Goal: Information Seeking & Learning: Learn about a topic

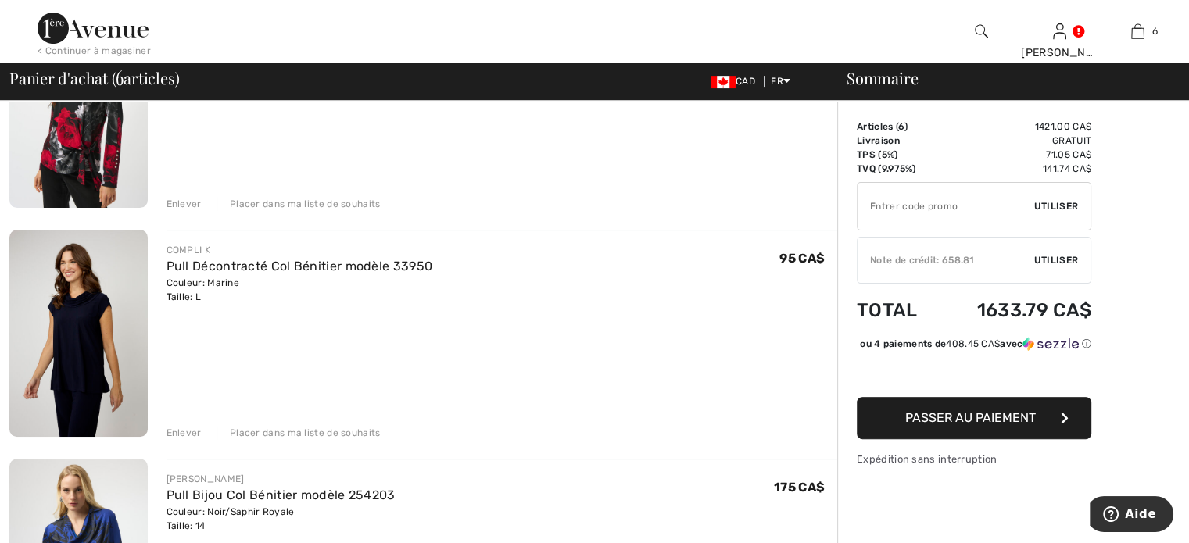
scroll to position [469, 0]
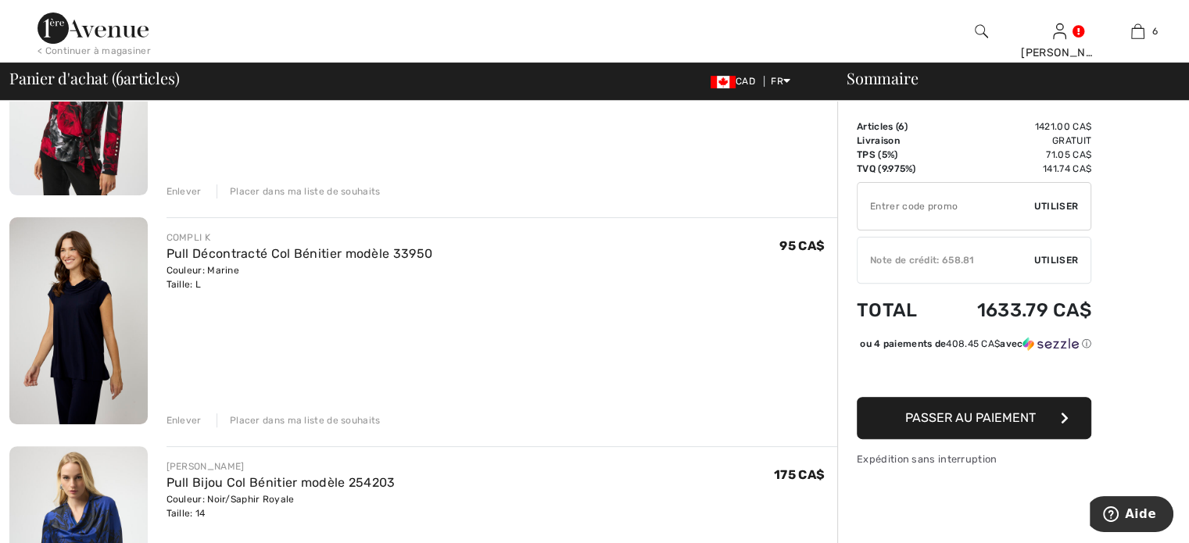
click at [181, 192] on div "Enlever" at bounding box center [184, 191] width 35 height 14
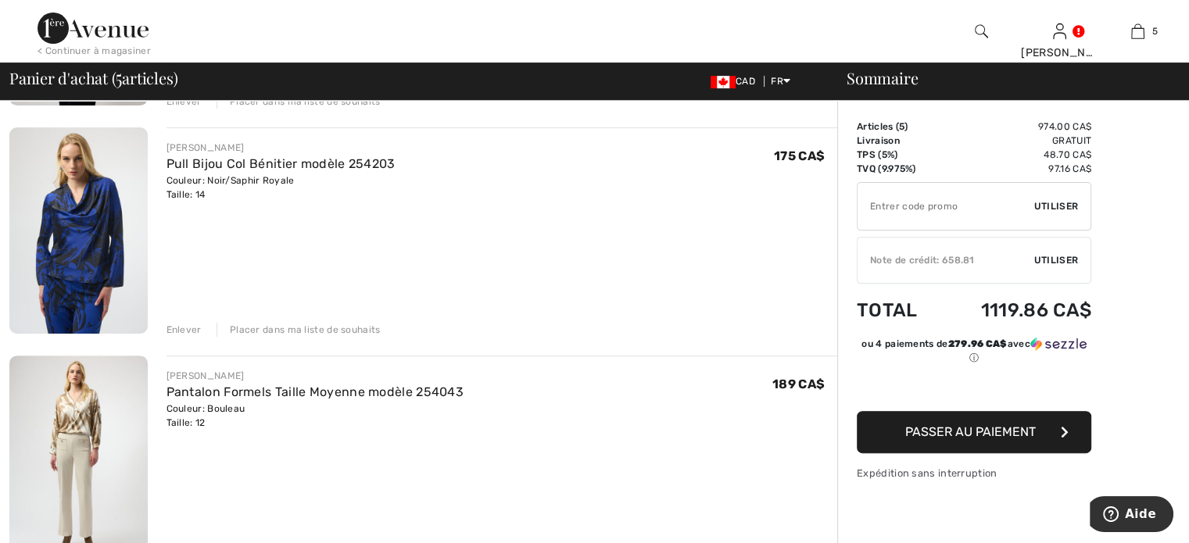
scroll to position [575, 0]
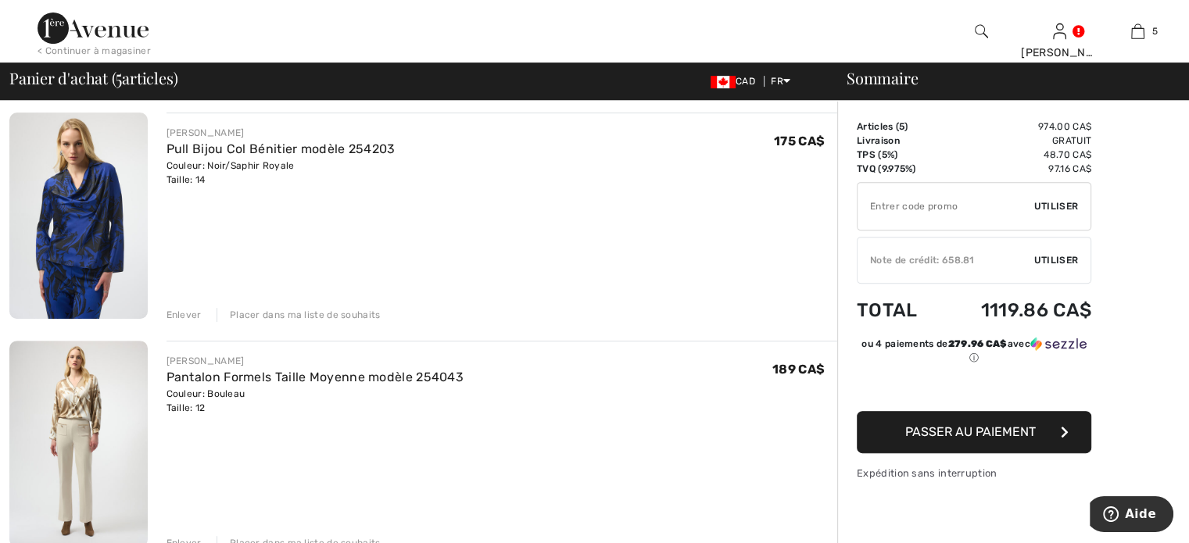
click at [186, 313] on div "Enlever" at bounding box center [184, 315] width 35 height 14
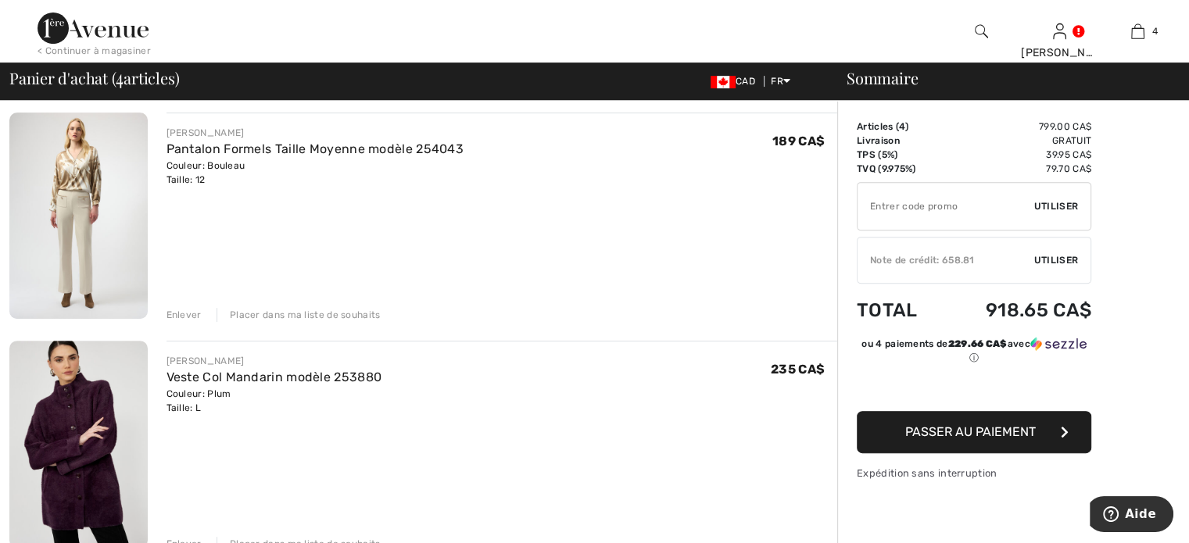
click at [181, 315] on div "Enlever" at bounding box center [184, 315] width 35 height 14
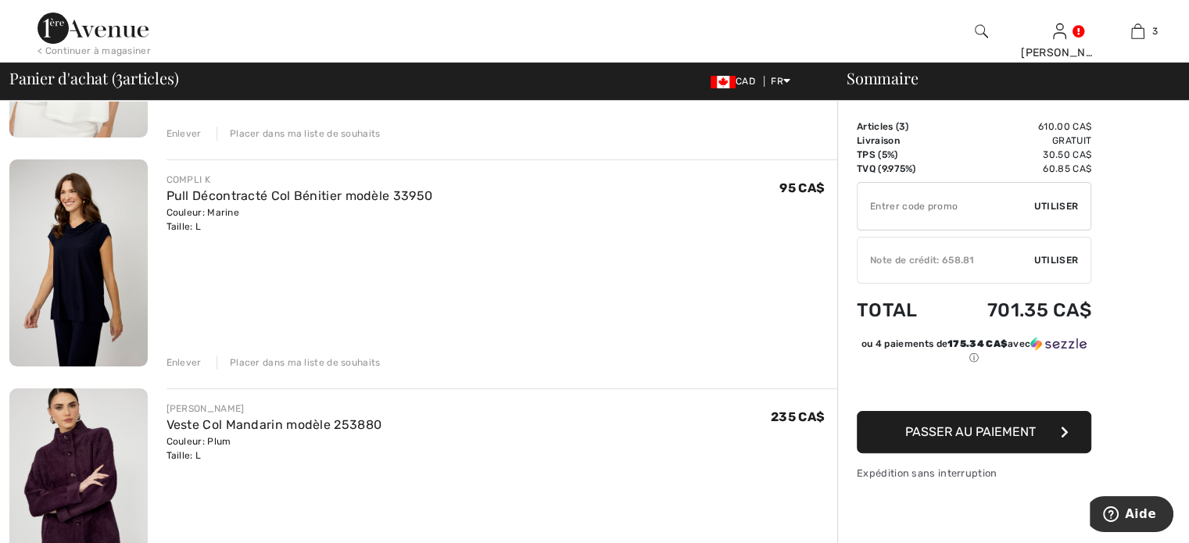
scroll to position [428, 0]
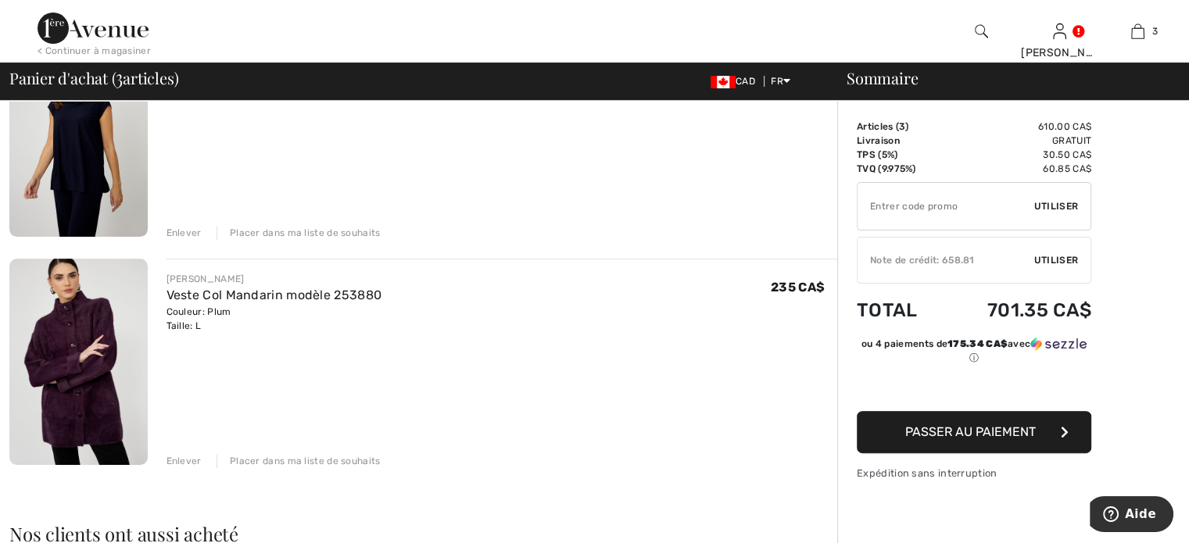
click at [182, 231] on div "Enlever" at bounding box center [184, 233] width 35 height 14
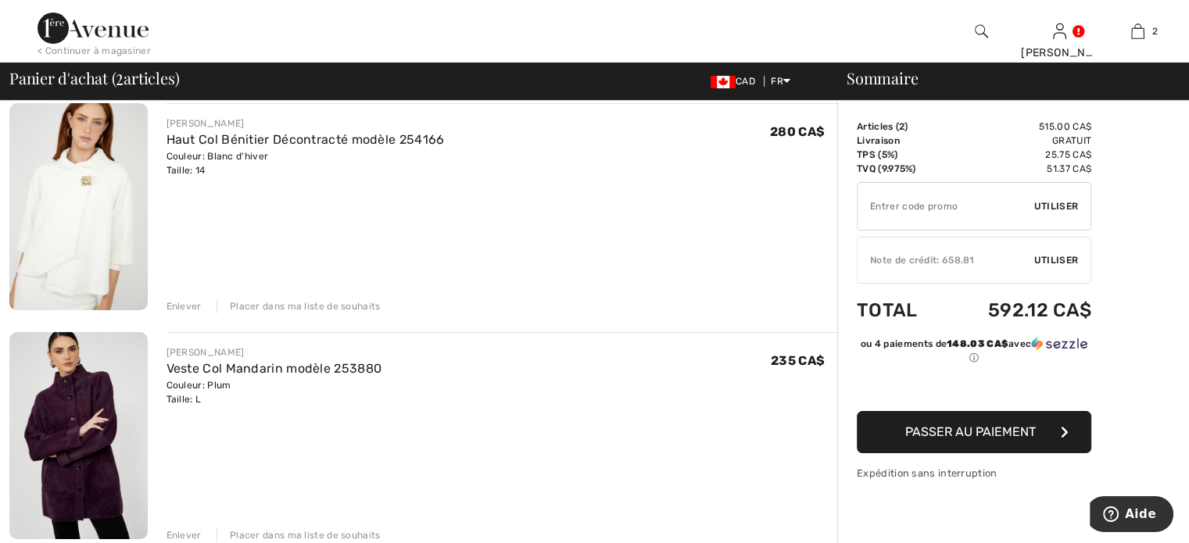
scroll to position [63, 0]
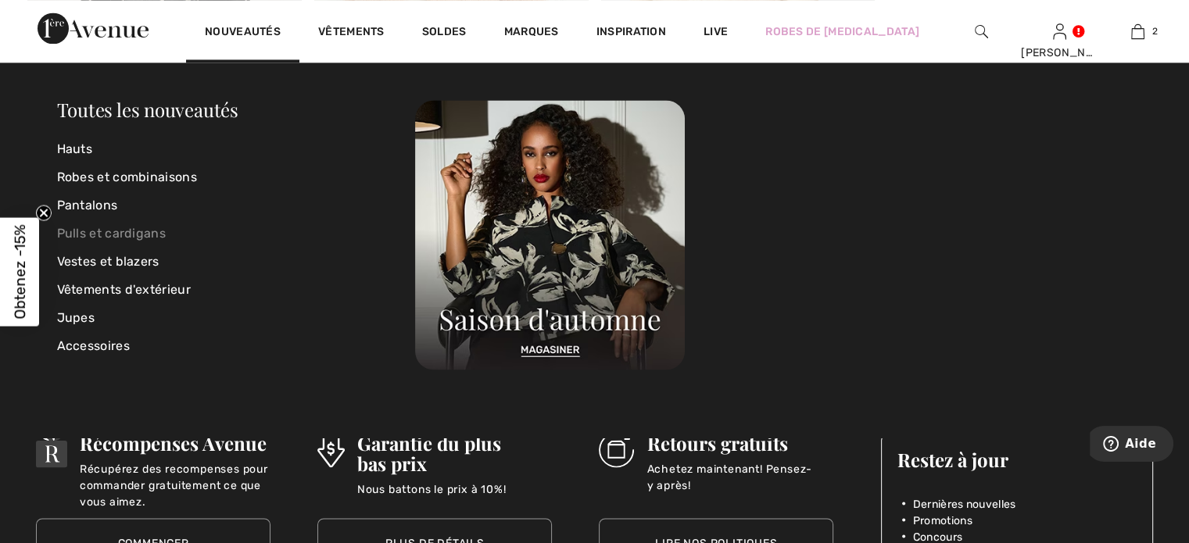
scroll to position [2583, 0]
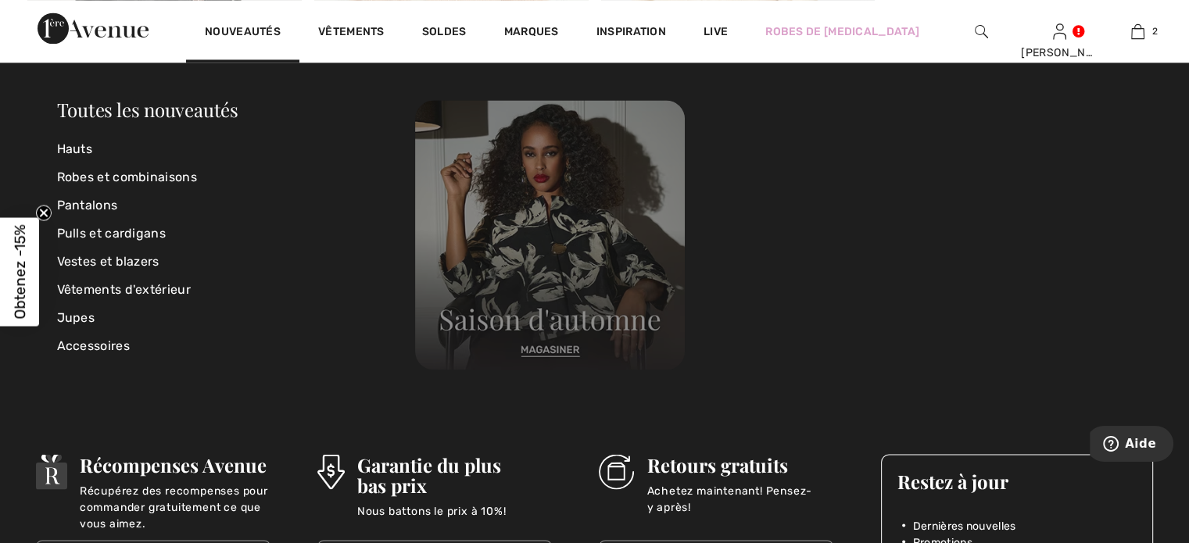
click at [541, 354] on img at bounding box center [550, 235] width 270 height 270
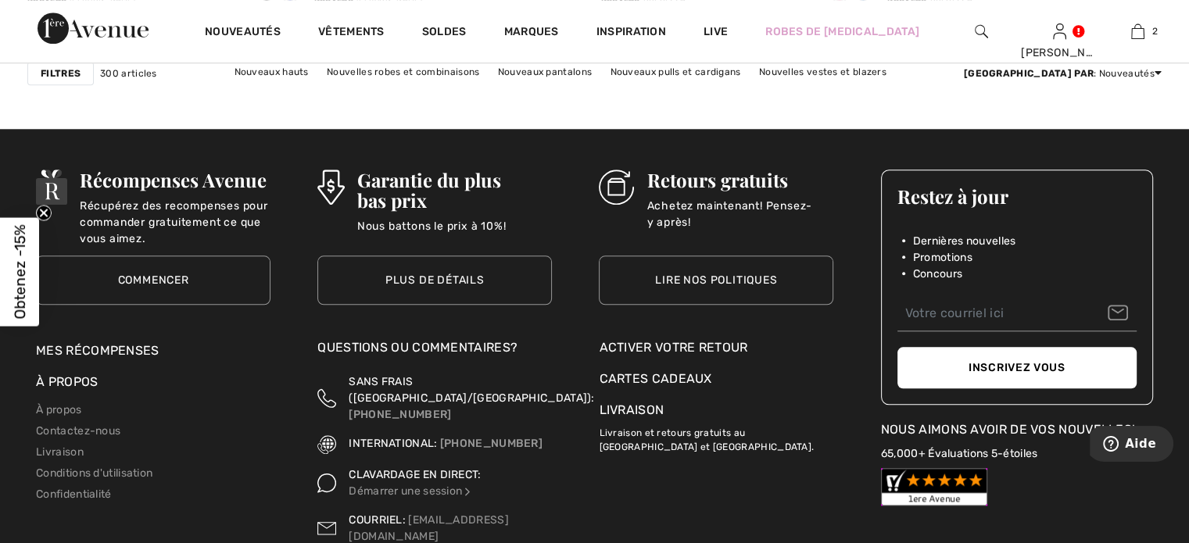
scroll to position [7567, 0]
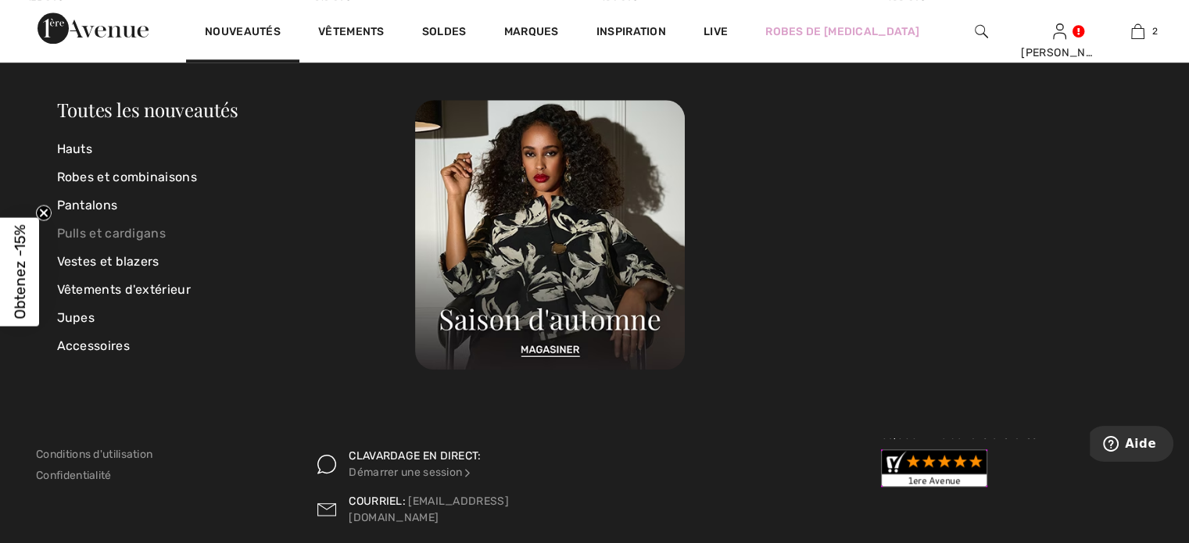
click at [149, 231] on link "Pulls et cardigans" at bounding box center [236, 234] width 359 height 28
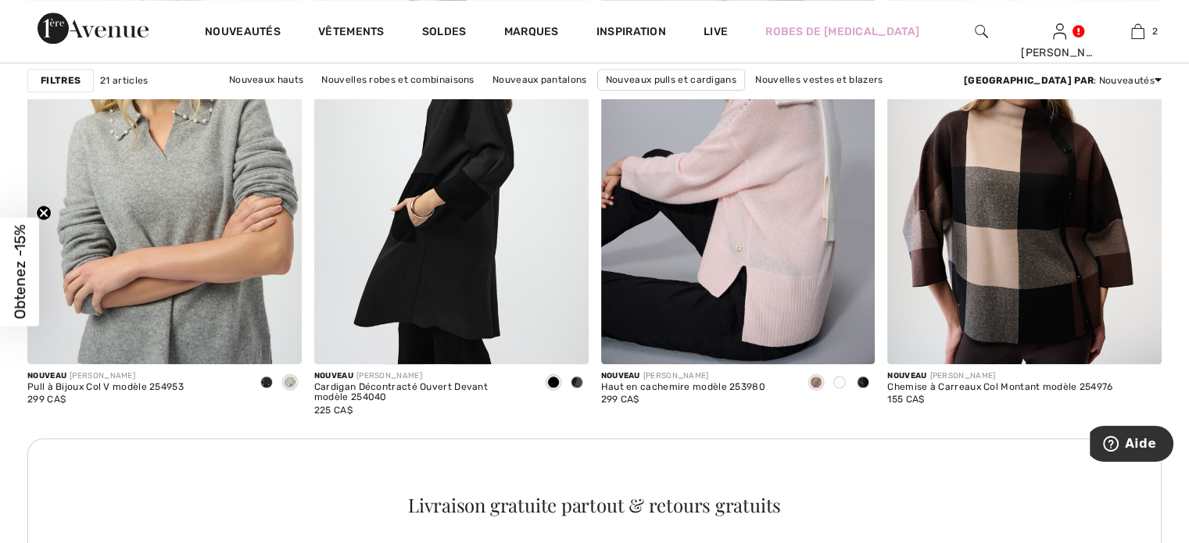
scroll to position [1782, 0]
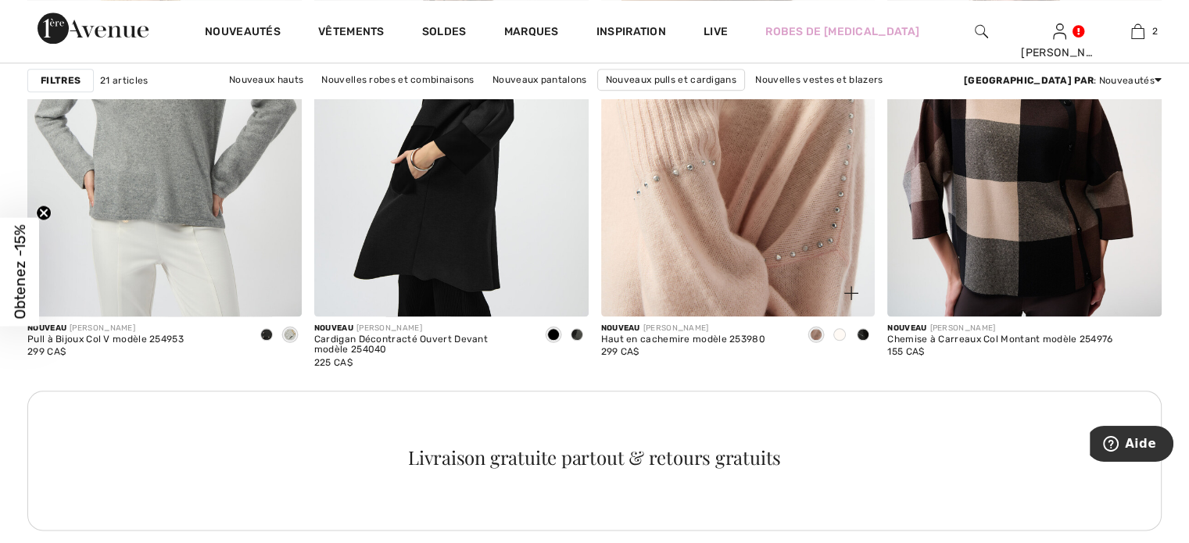
click at [760, 233] on img at bounding box center [738, 110] width 274 height 411
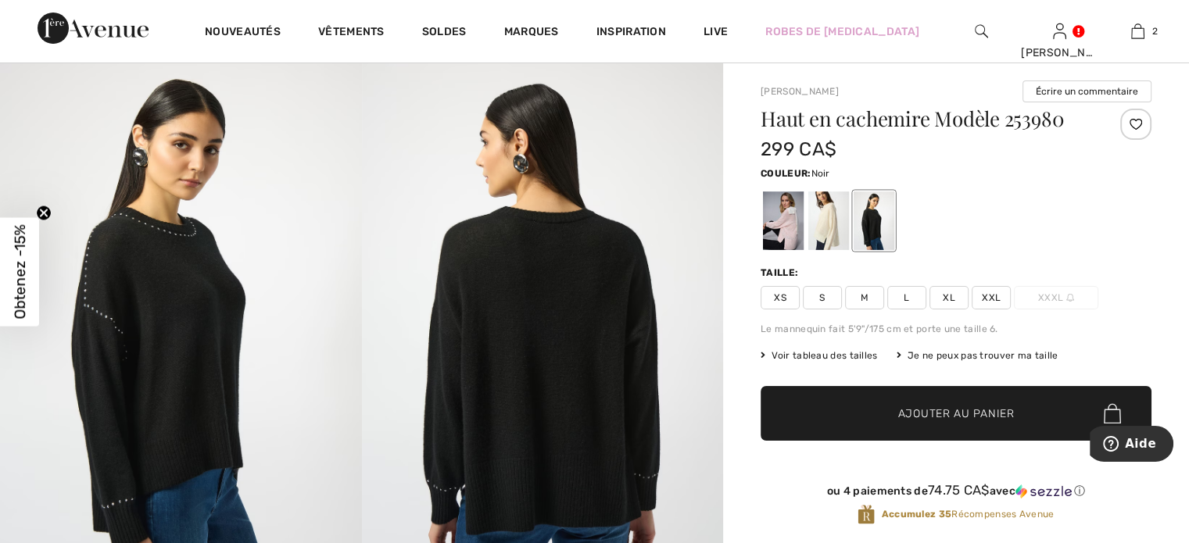
scroll to position [125, 0]
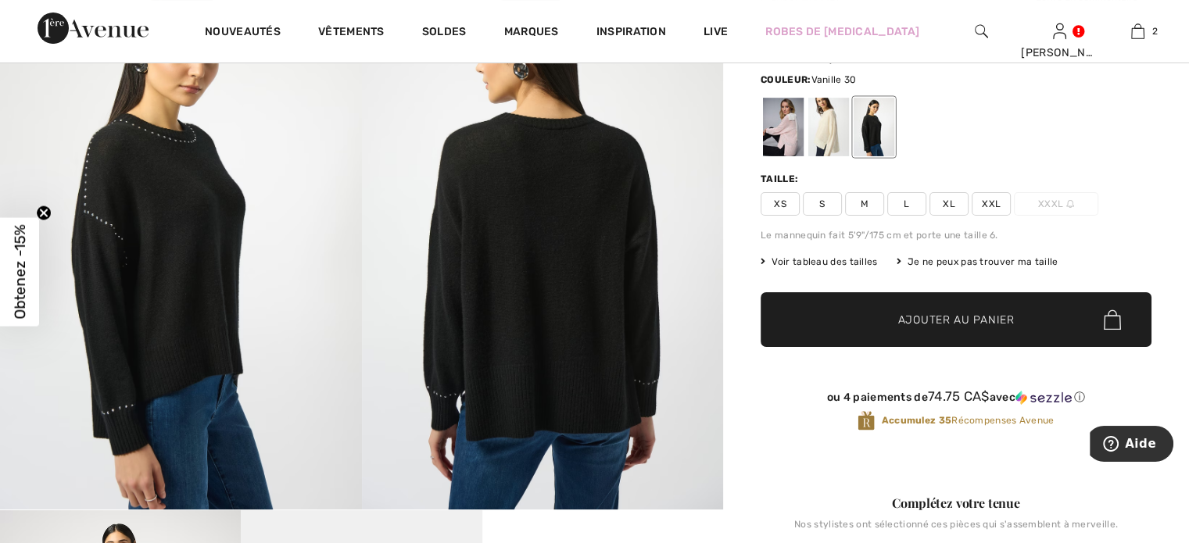
click at [839, 130] on div at bounding box center [828, 127] width 41 height 59
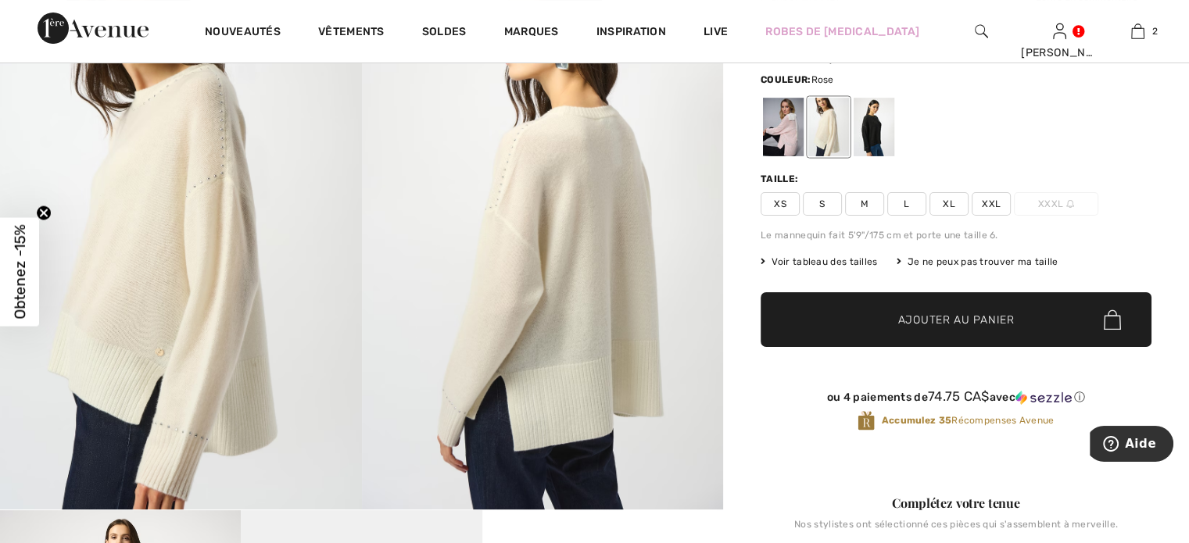
click at [776, 125] on div at bounding box center [783, 127] width 41 height 59
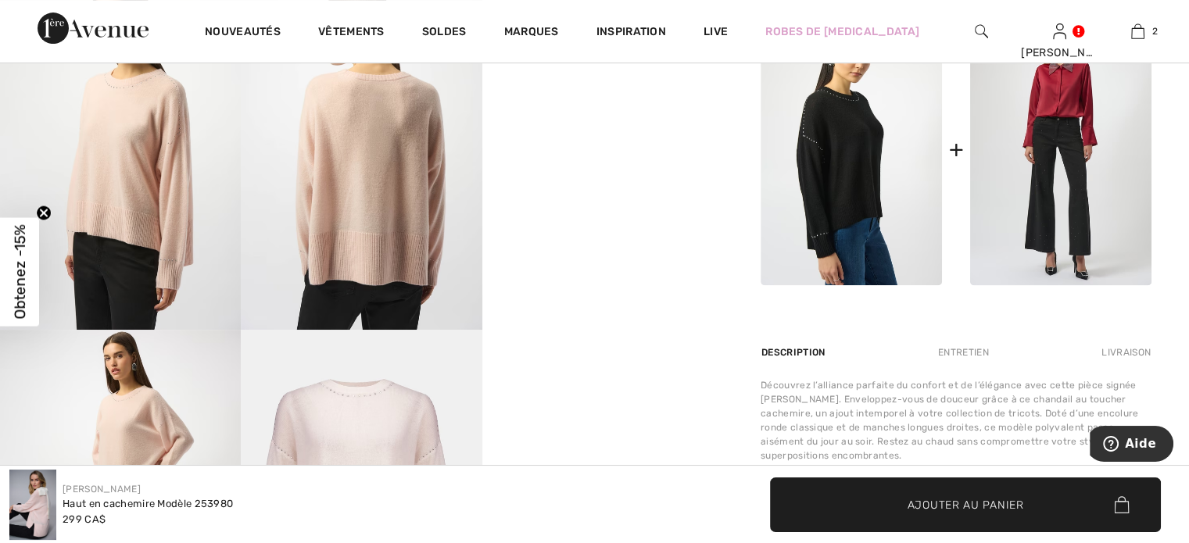
scroll to position [688, 0]
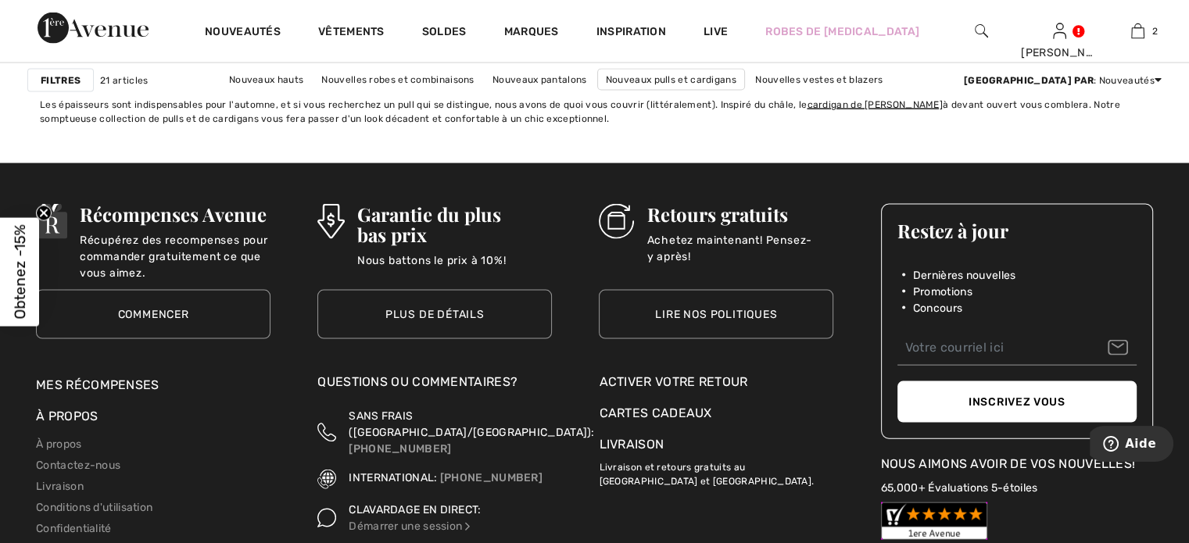
scroll to position [3283, 0]
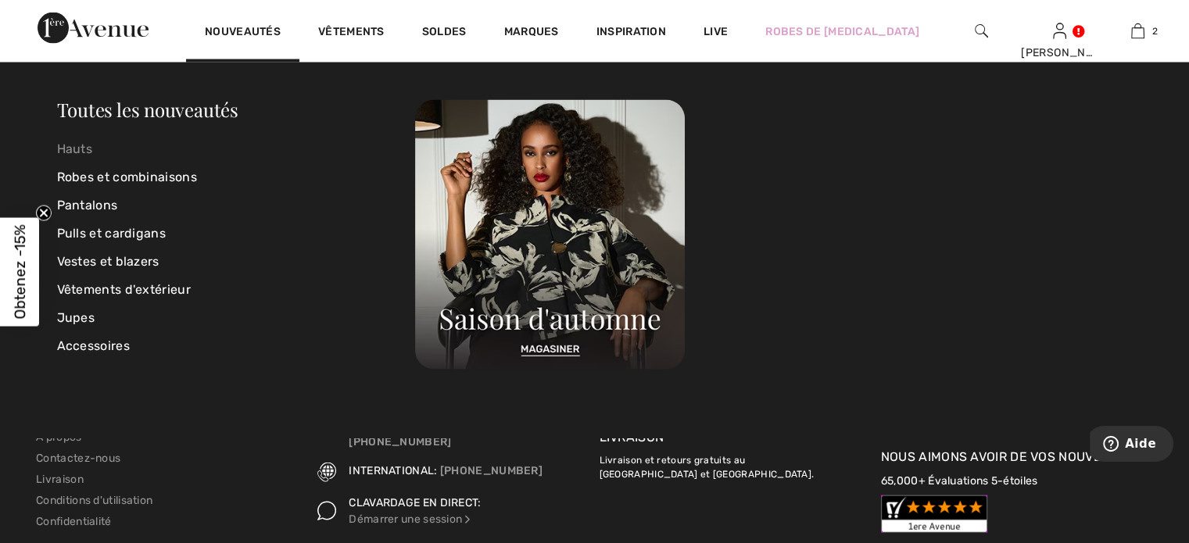
click at [83, 143] on link "Hauts" at bounding box center [236, 149] width 359 height 28
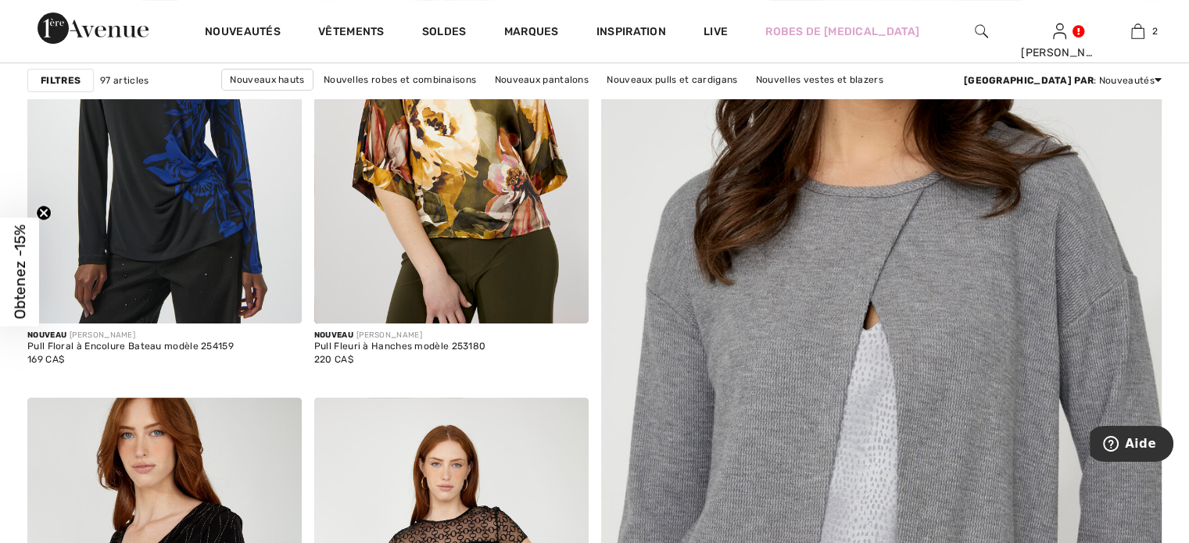
scroll to position [313, 0]
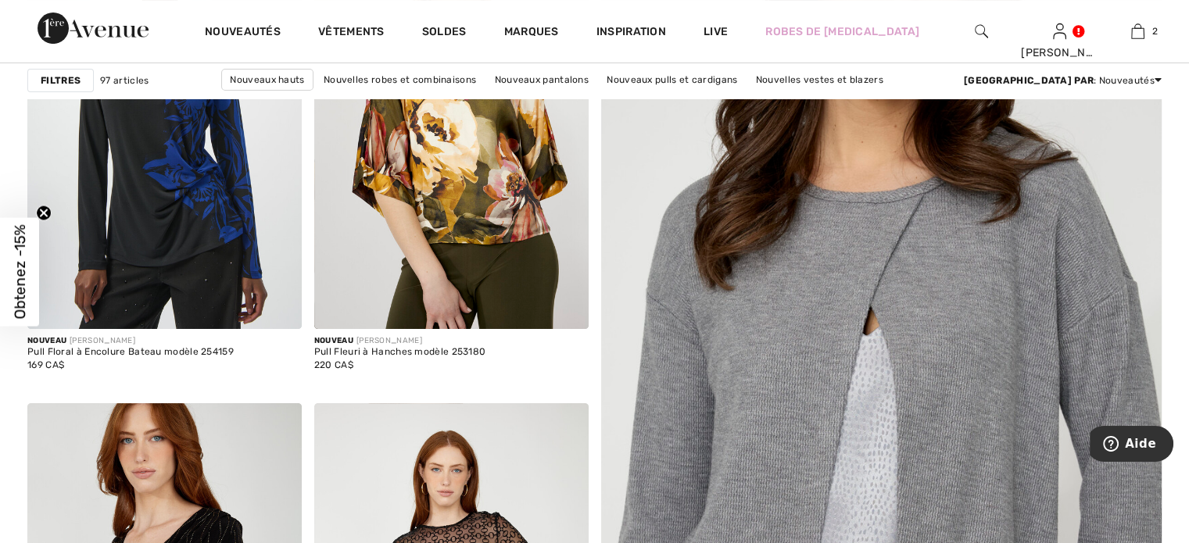
click at [844, 340] on img at bounding box center [881, 423] width 673 height 1010
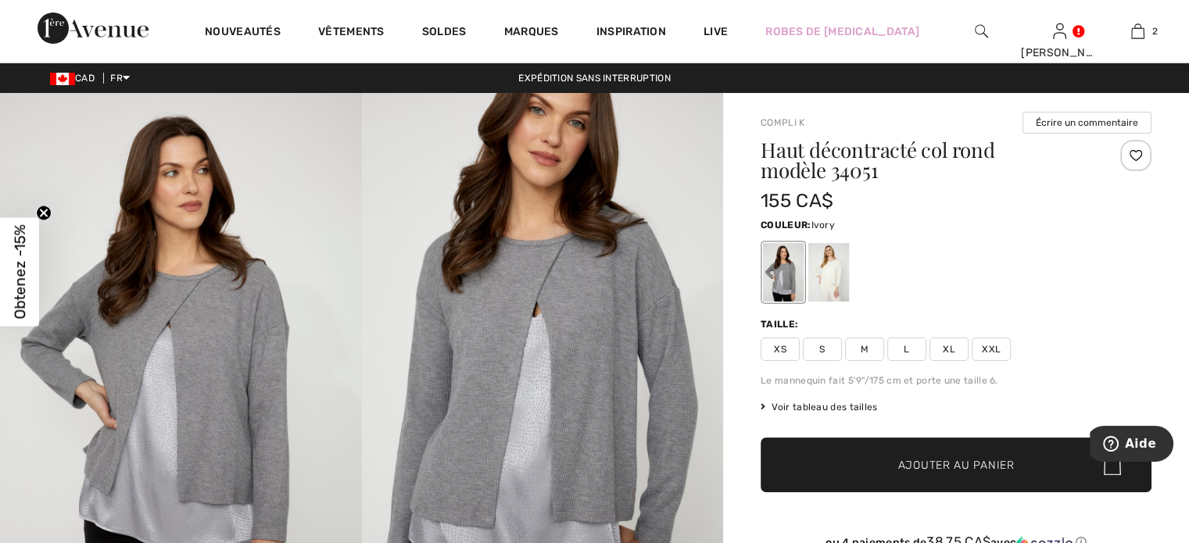
click at [835, 282] on div at bounding box center [828, 272] width 41 height 59
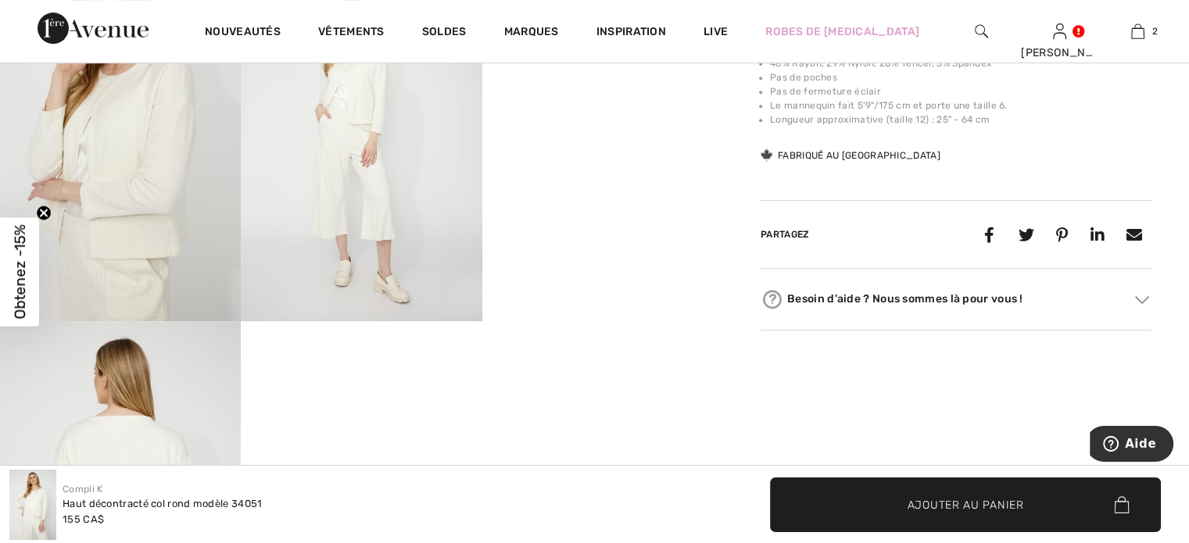
scroll to position [719, 0]
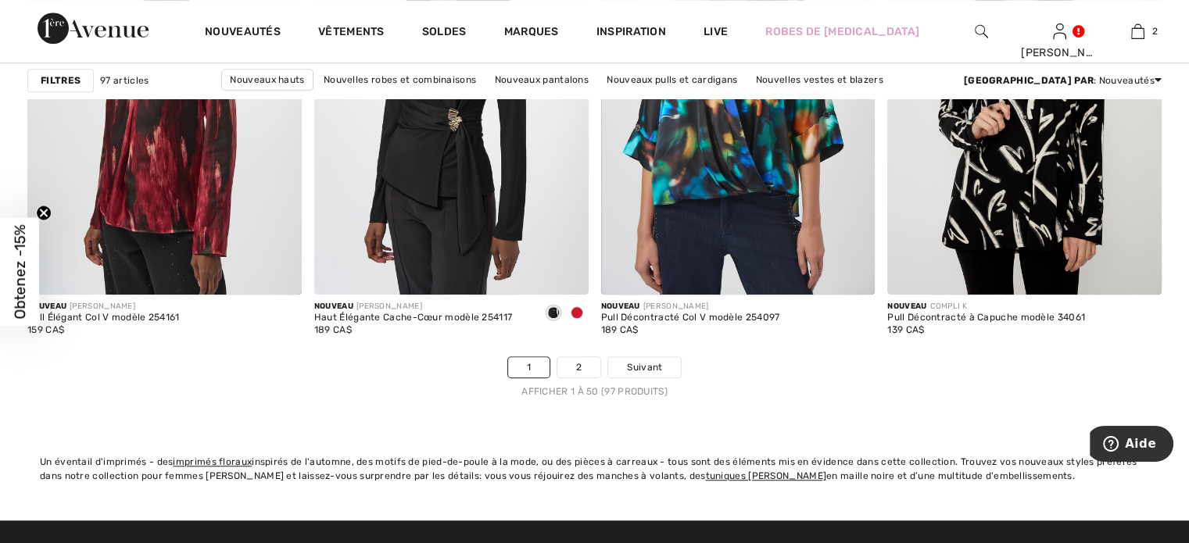
scroll to position [7223, 0]
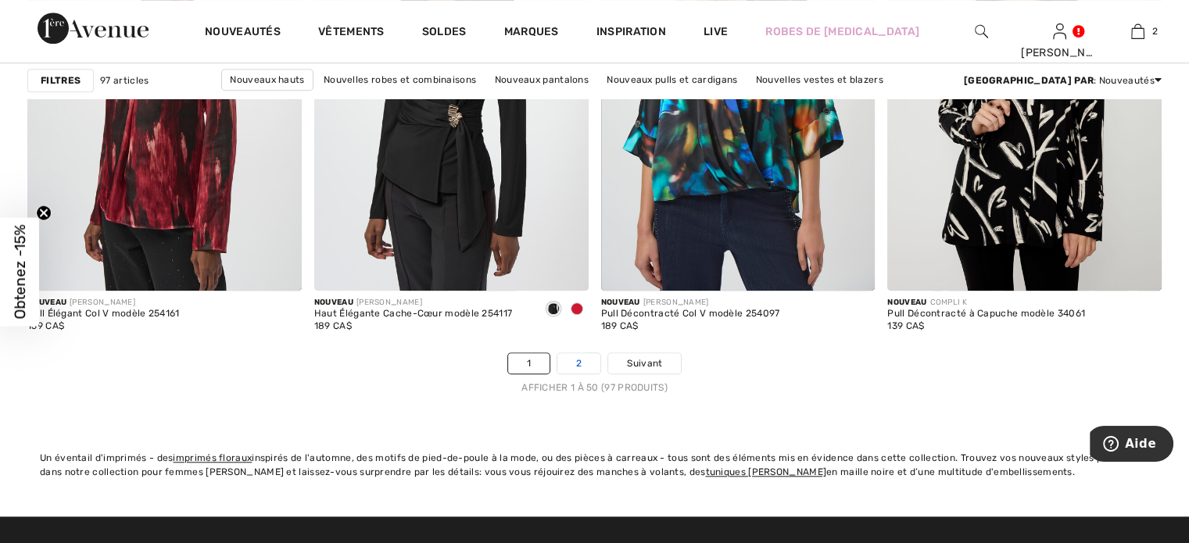
click at [571, 360] on link "2" at bounding box center [578, 363] width 43 height 20
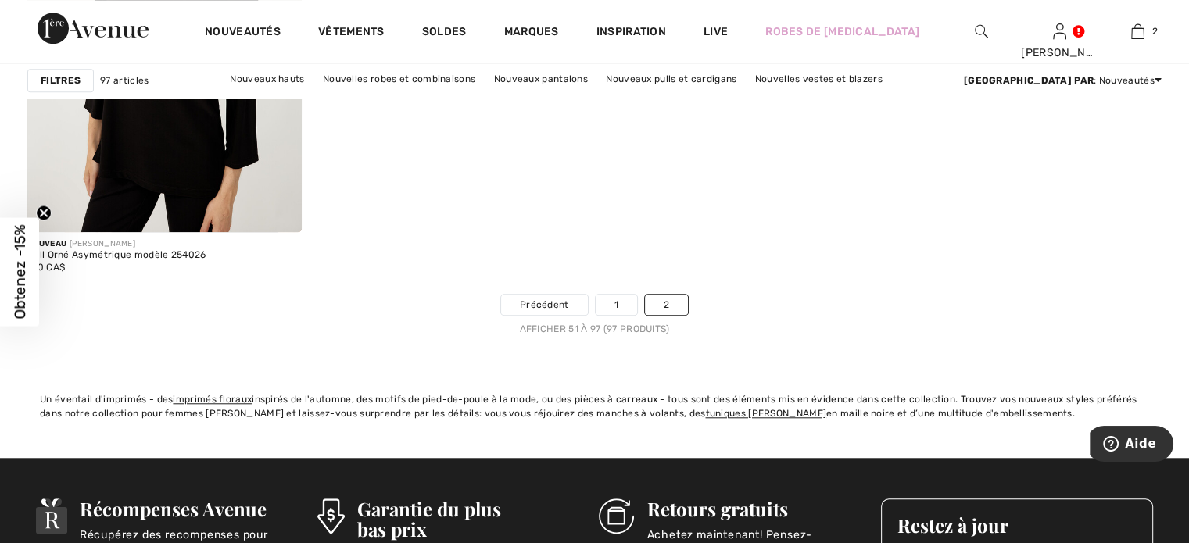
scroll to position [7286, 0]
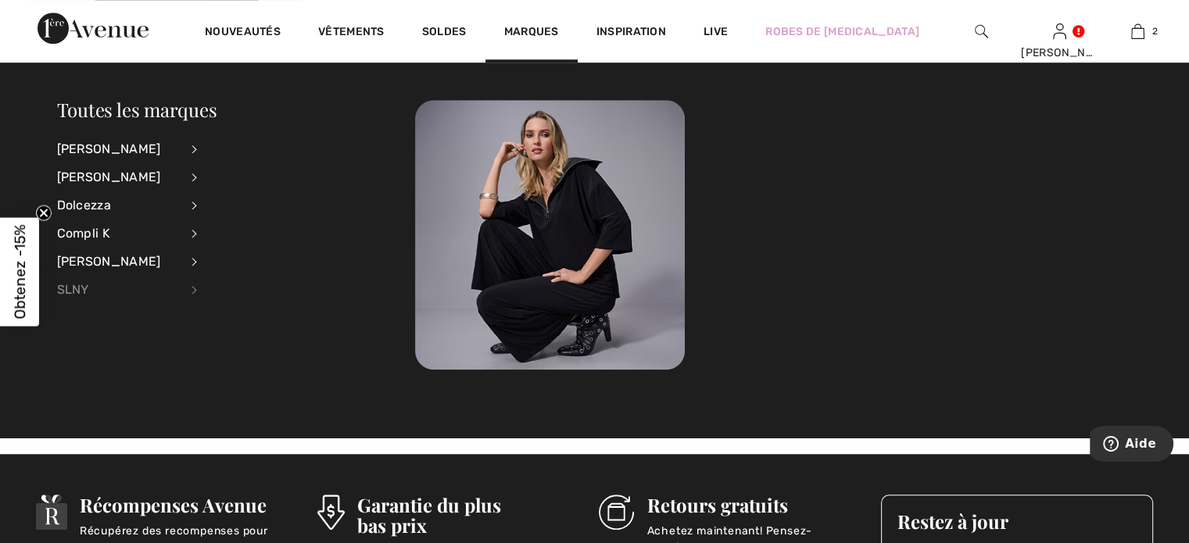
click at [75, 287] on div "SLNY" at bounding box center [118, 290] width 123 height 28
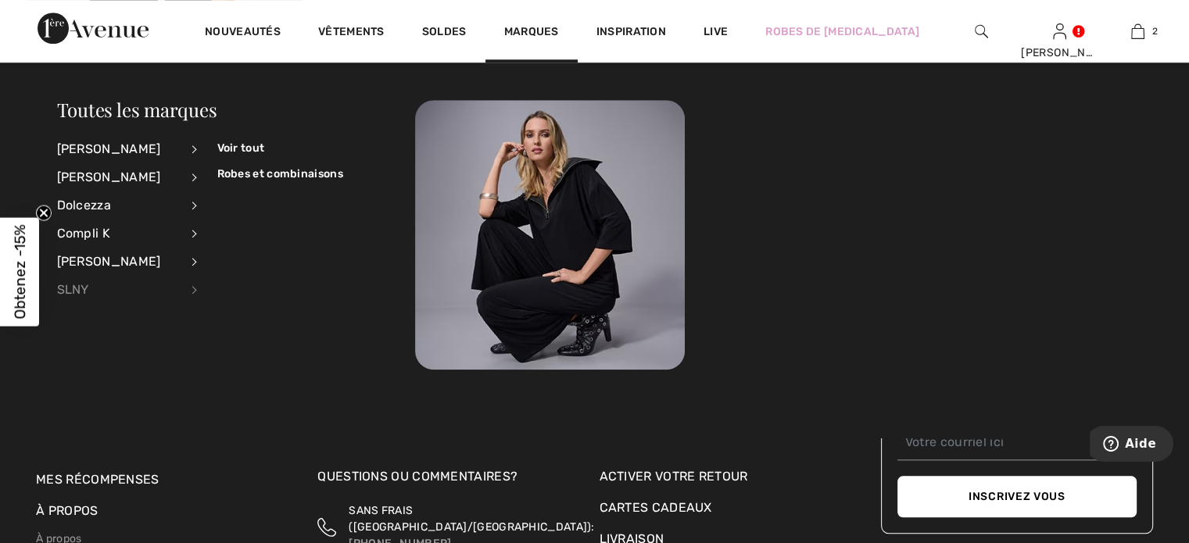
scroll to position [7505, 0]
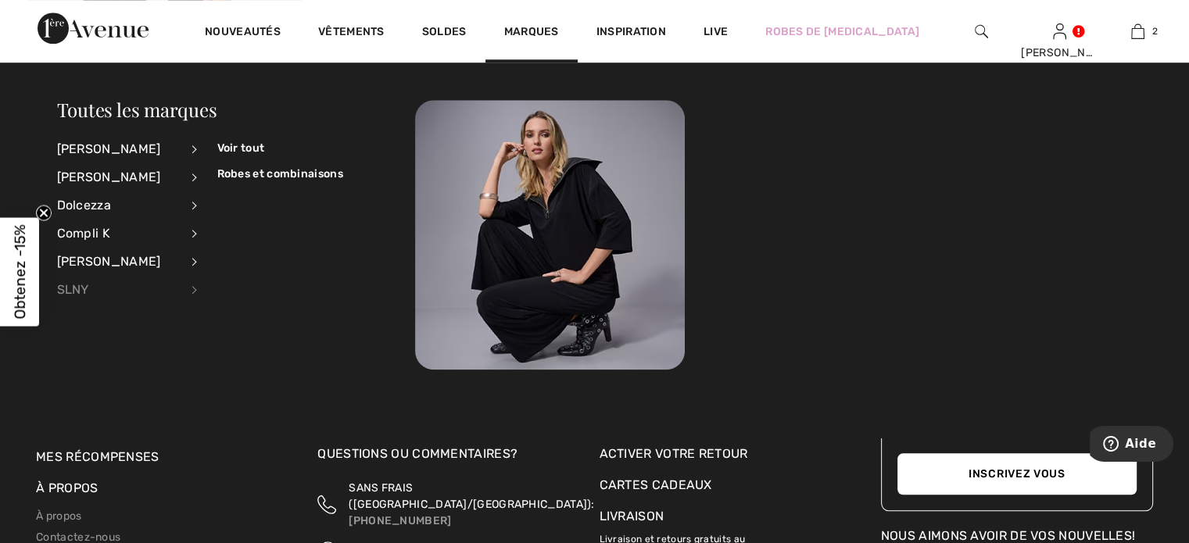
click at [73, 292] on div "SLNY" at bounding box center [118, 290] width 123 height 28
click at [180, 287] on div "SLNY" at bounding box center [118, 290] width 123 height 28
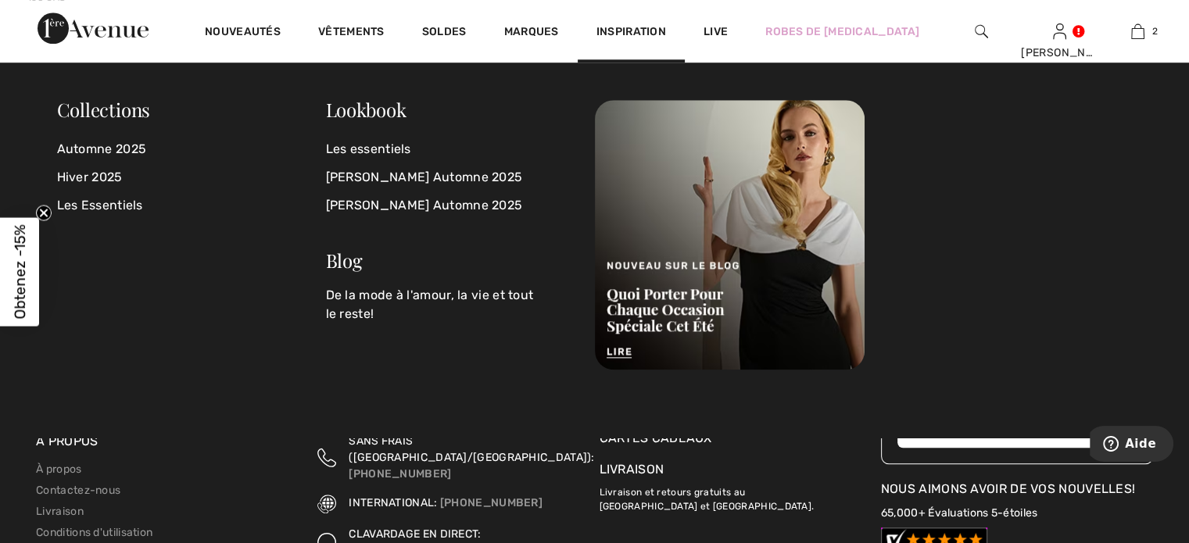
scroll to position [7551, 0]
click at [90, 180] on link "Hiver 2025" at bounding box center [191, 177] width 269 height 28
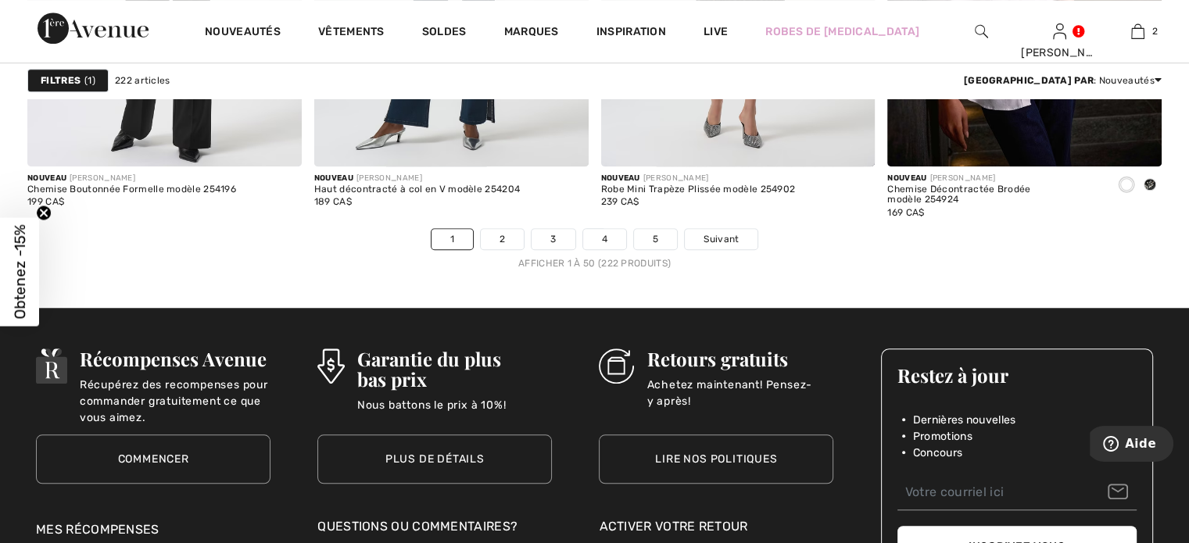
scroll to position [7322, 0]
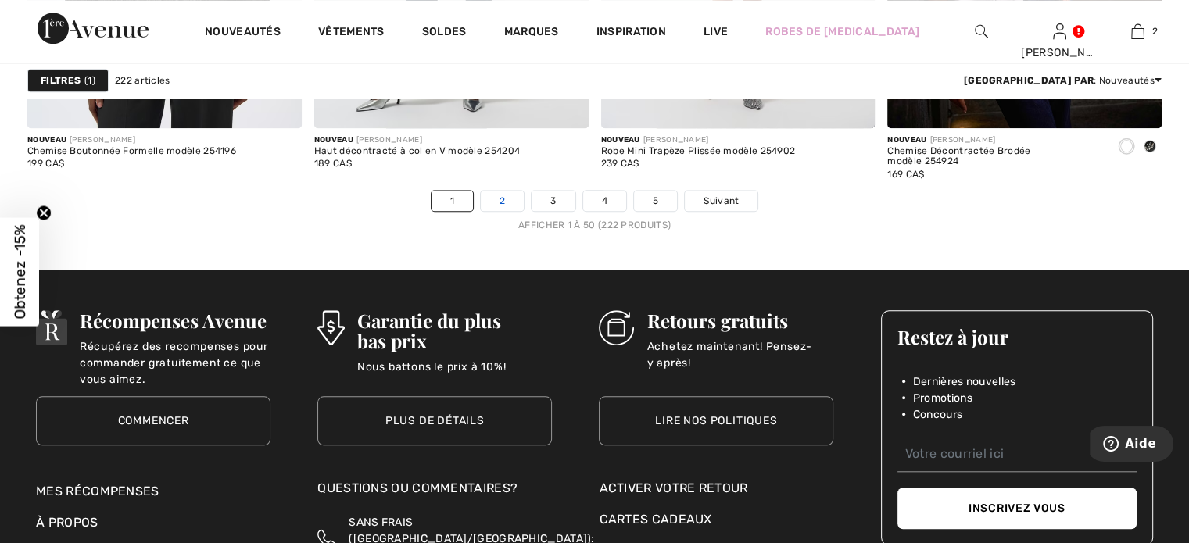
click at [496, 200] on link "2" at bounding box center [502, 201] width 43 height 20
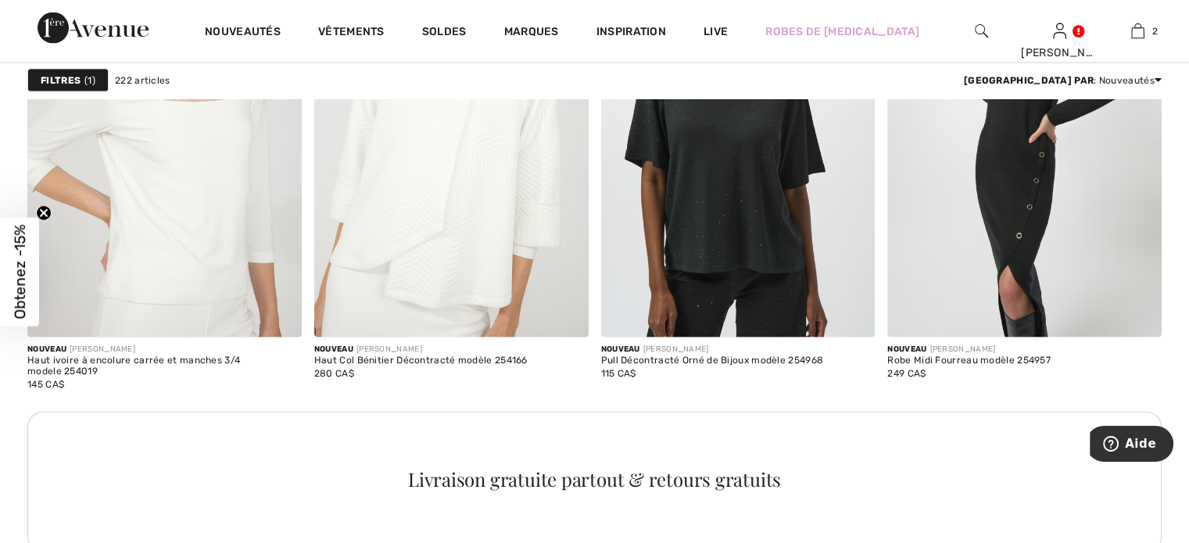
scroll to position [3346, 0]
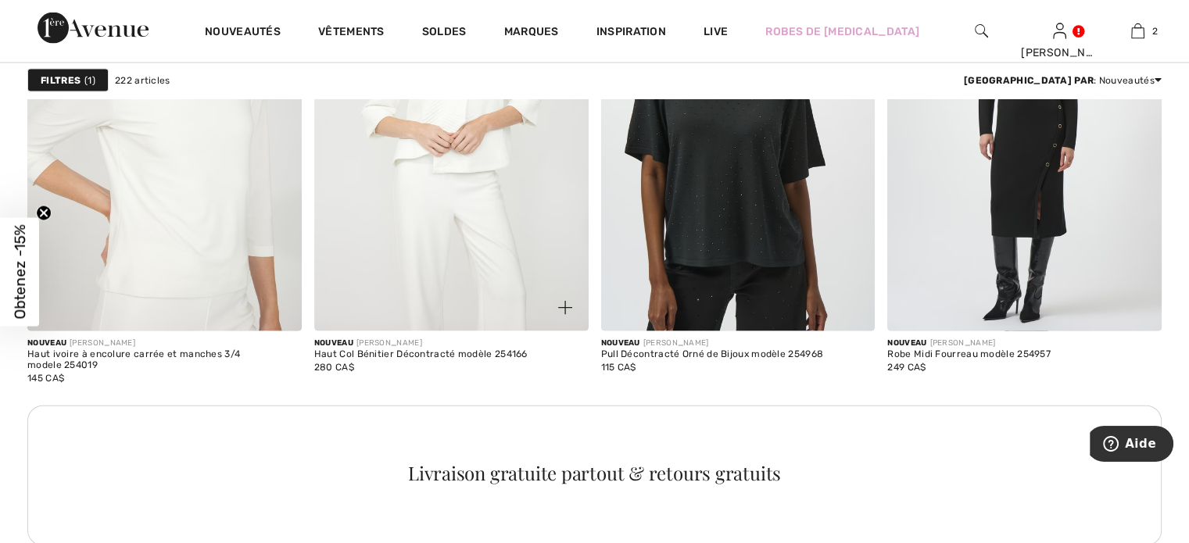
click at [473, 245] on img at bounding box center [451, 125] width 274 height 411
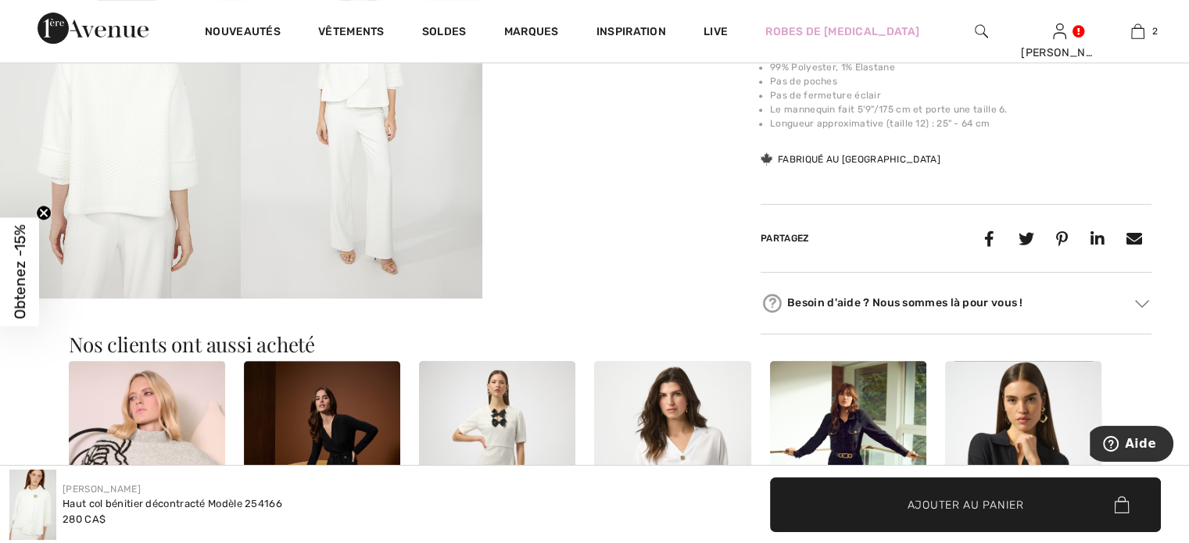
scroll to position [657, 0]
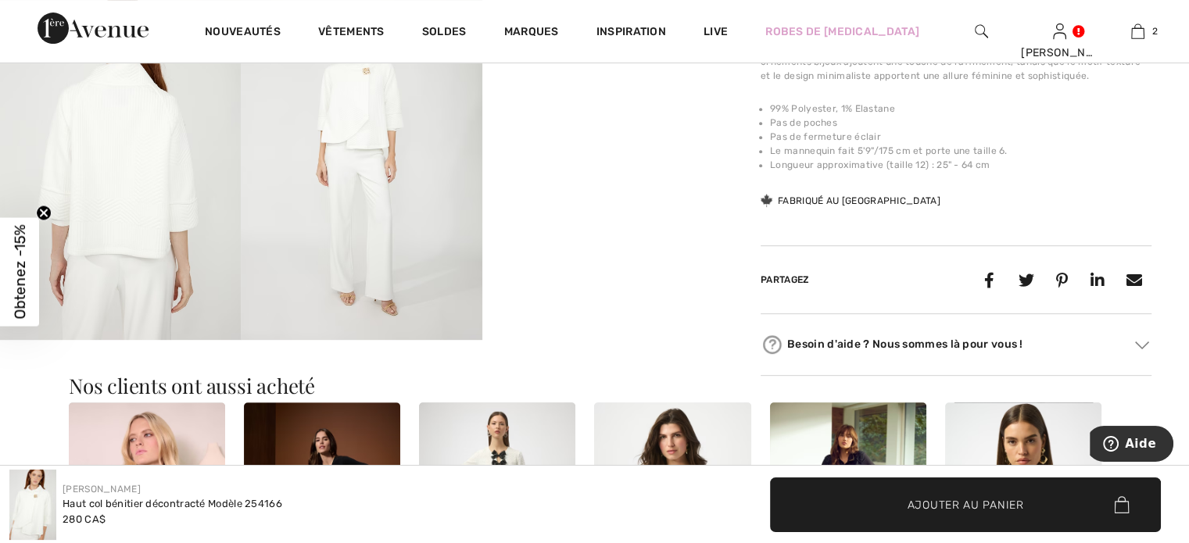
click at [333, 186] on img at bounding box center [361, 159] width 241 height 361
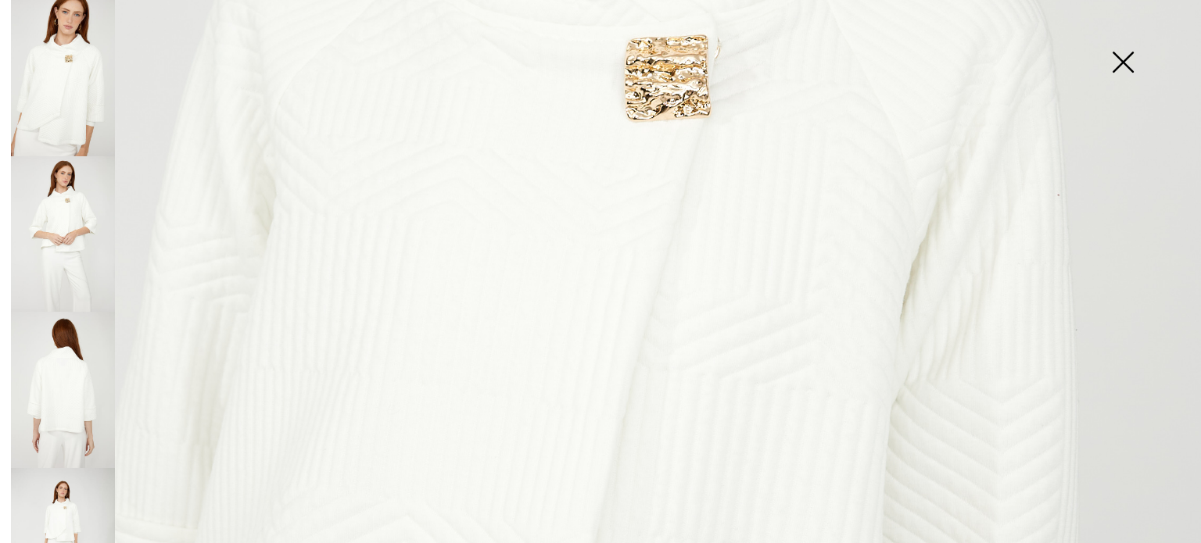
scroll to position [581, 0]
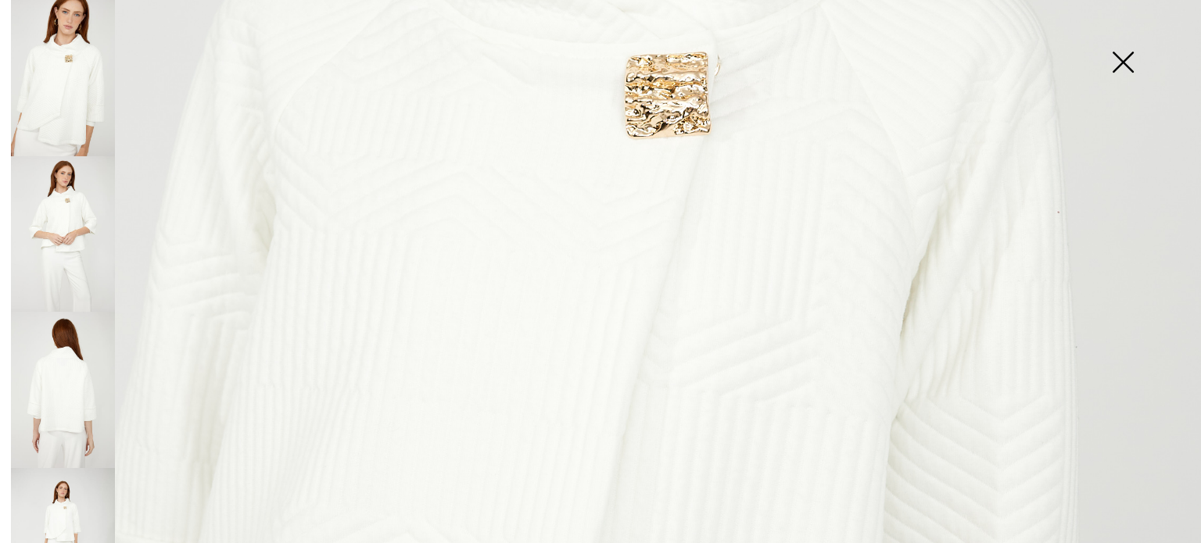
click at [79, 224] on img at bounding box center [63, 234] width 104 height 156
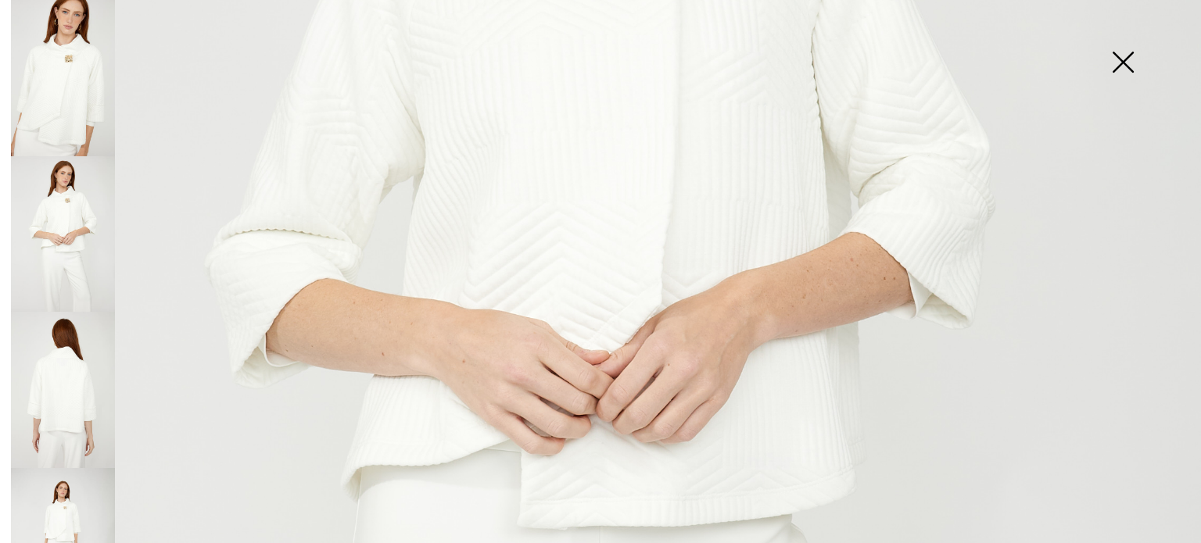
click at [66, 357] on img at bounding box center [63, 390] width 104 height 156
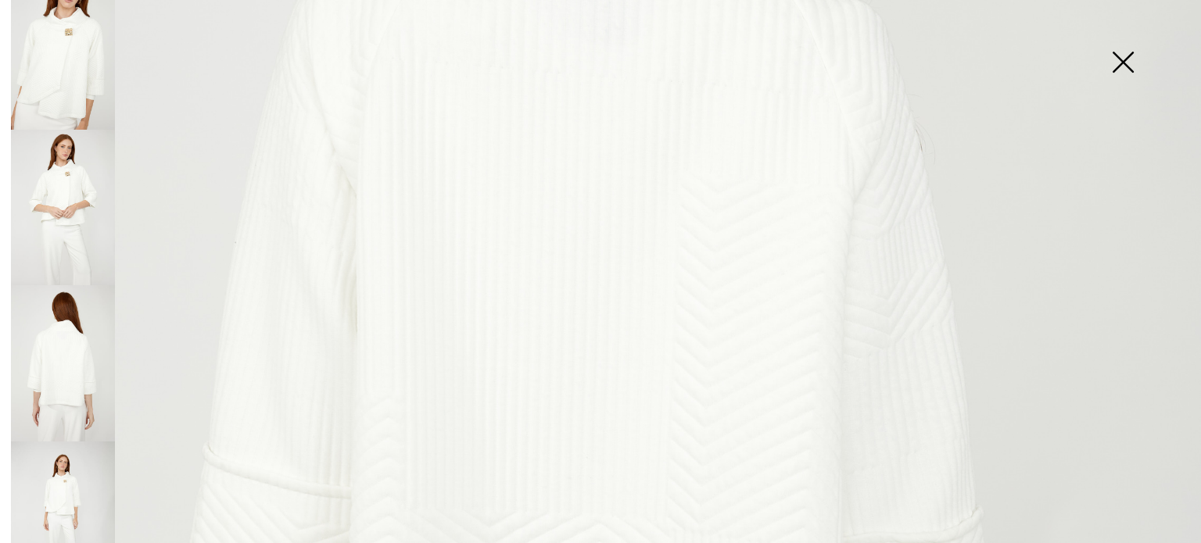
scroll to position [0, 0]
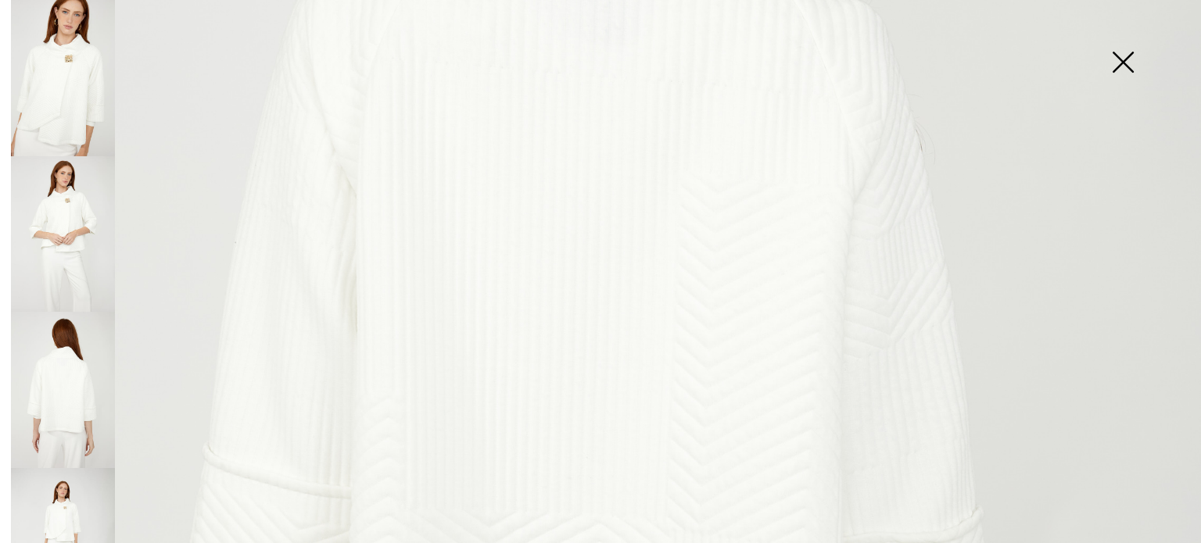
click at [63, 515] on img at bounding box center [63, 546] width 104 height 156
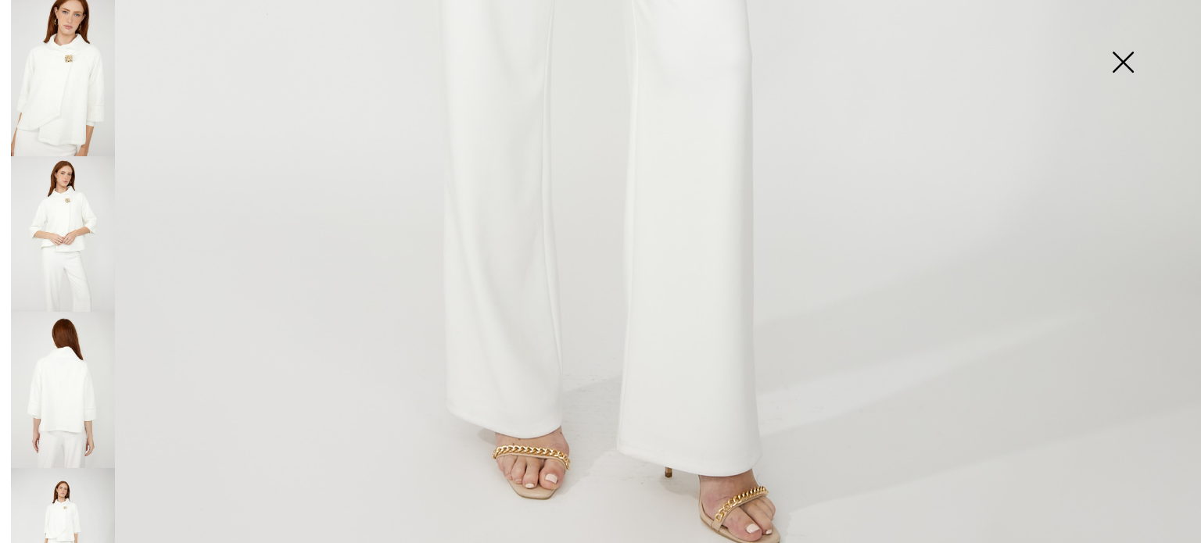
scroll to position [1240, 0]
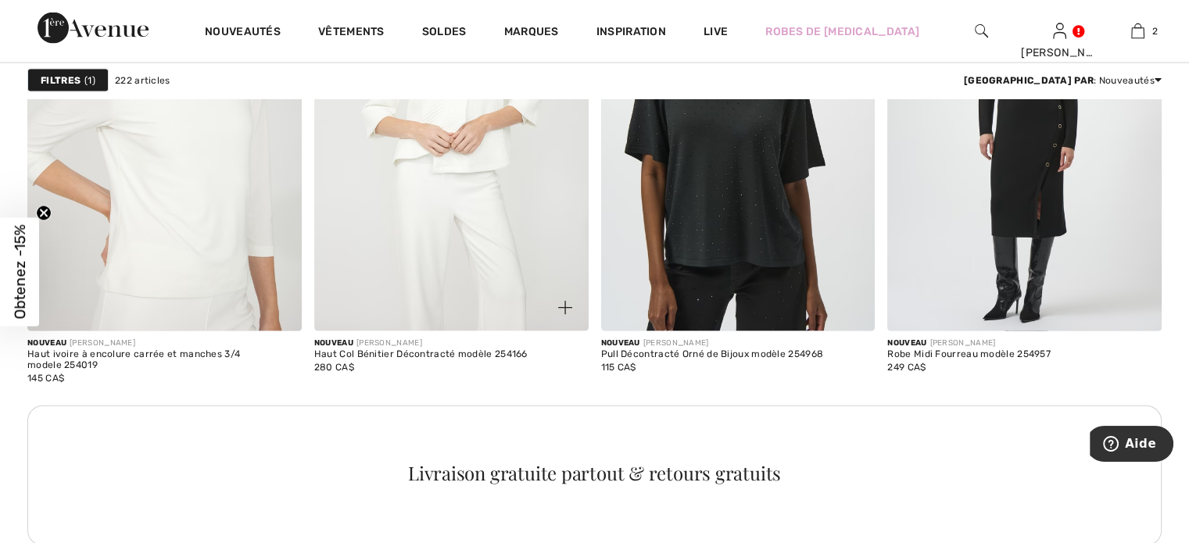
click at [422, 270] on img at bounding box center [451, 125] width 274 height 411
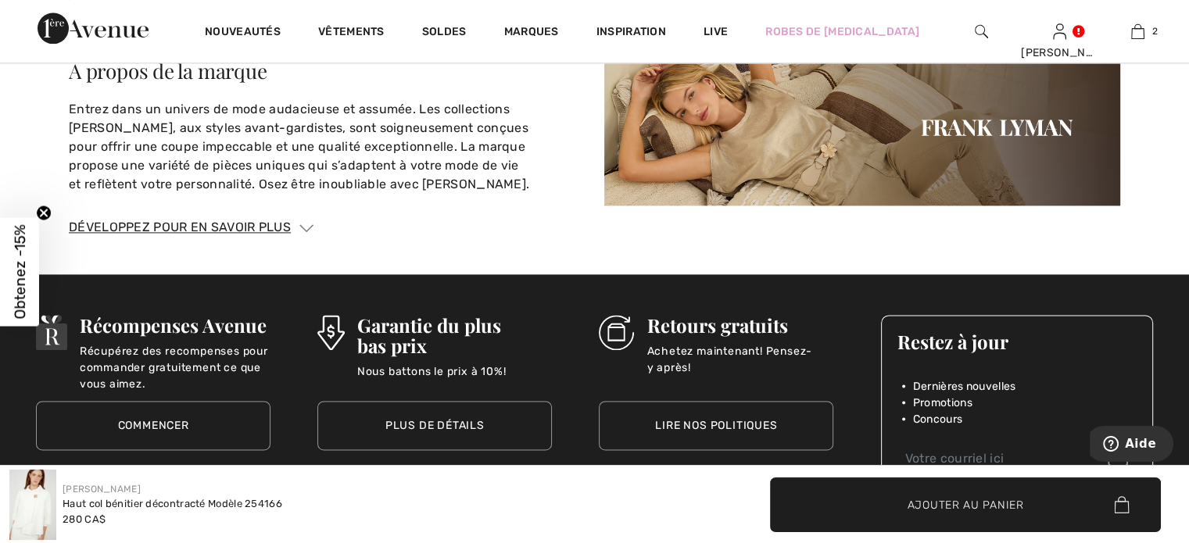
scroll to position [2182, 0]
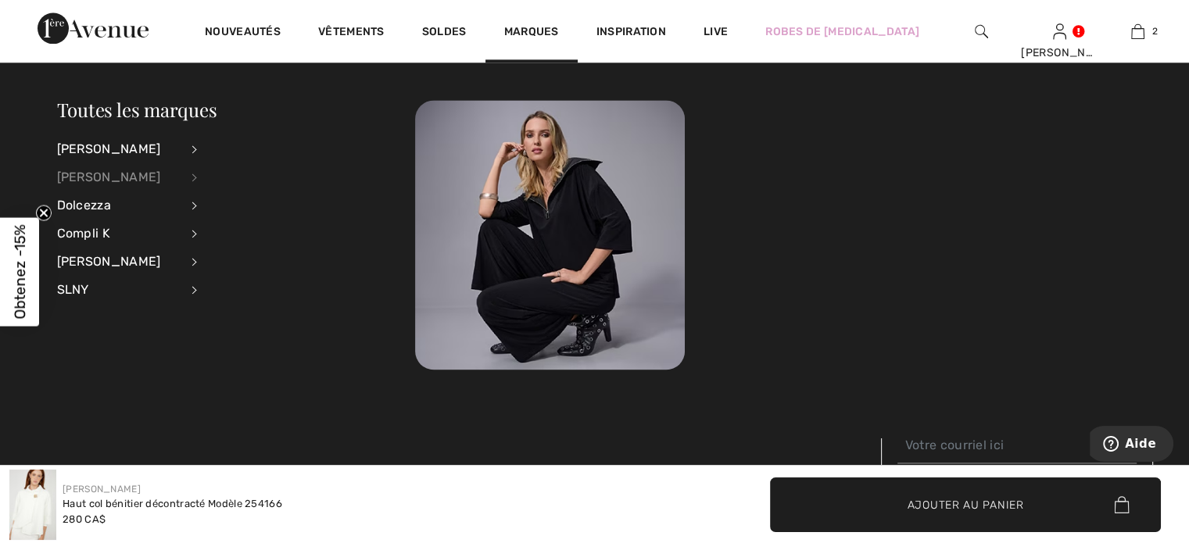
click at [120, 181] on div "[PERSON_NAME]" at bounding box center [118, 177] width 123 height 28
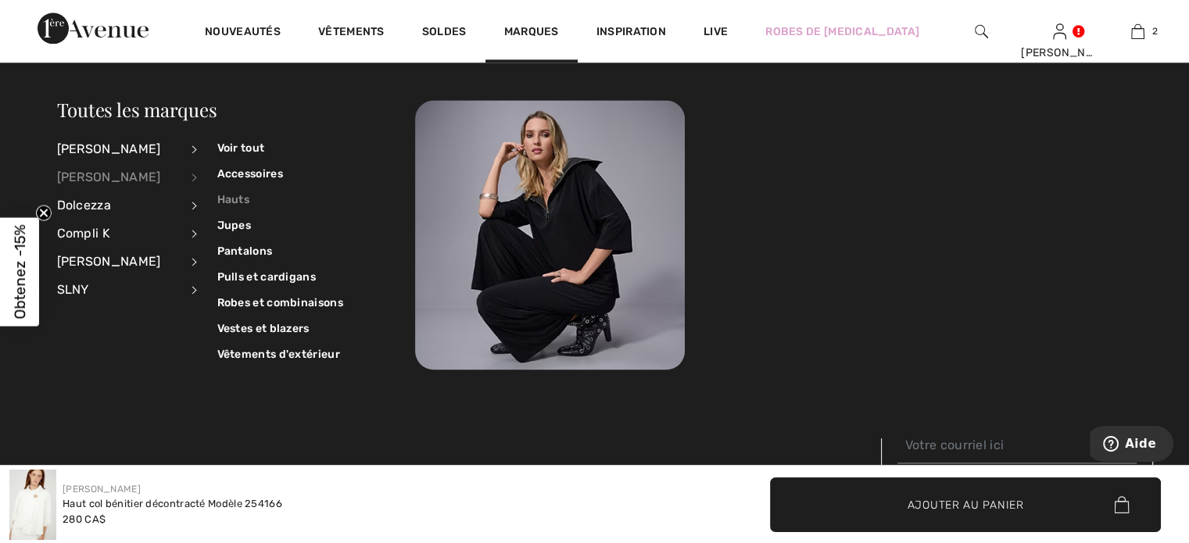
click at [230, 195] on link "Hauts" at bounding box center [280, 200] width 126 height 26
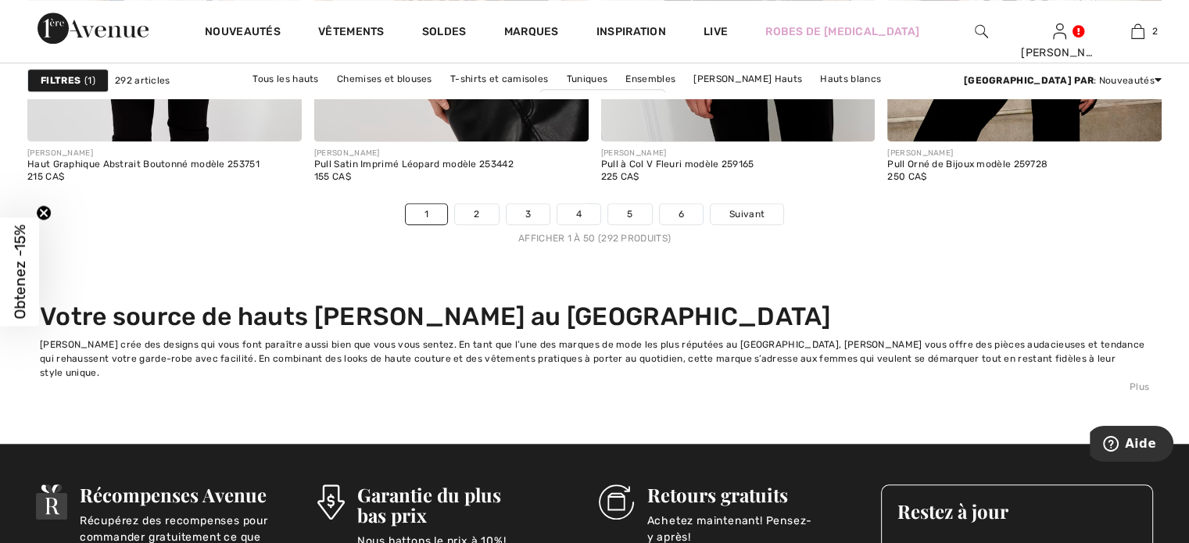
scroll to position [7379, 0]
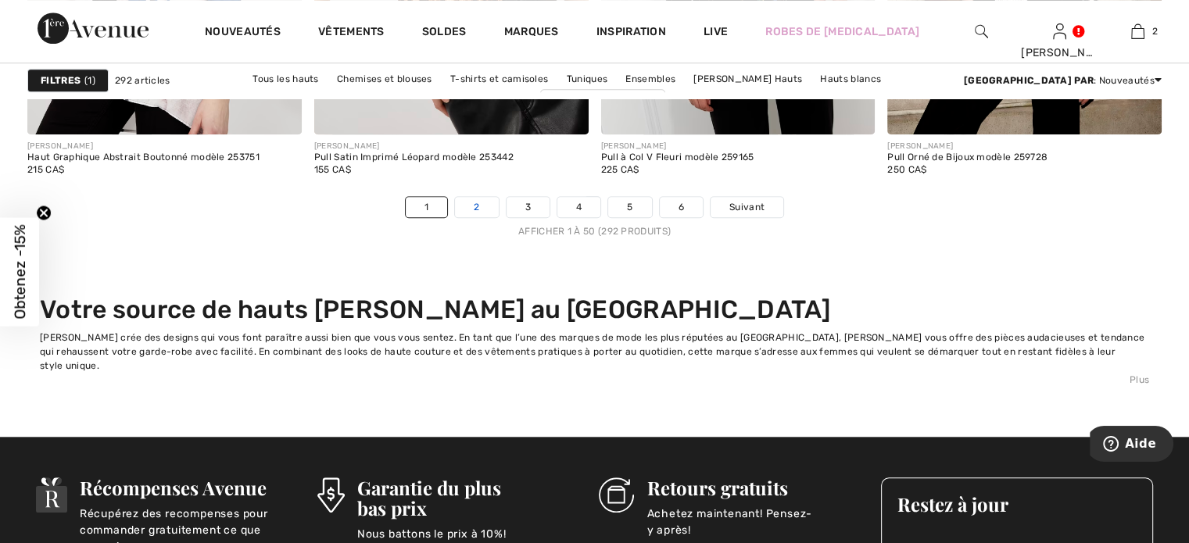
click at [480, 204] on link "2" at bounding box center [476, 207] width 43 height 20
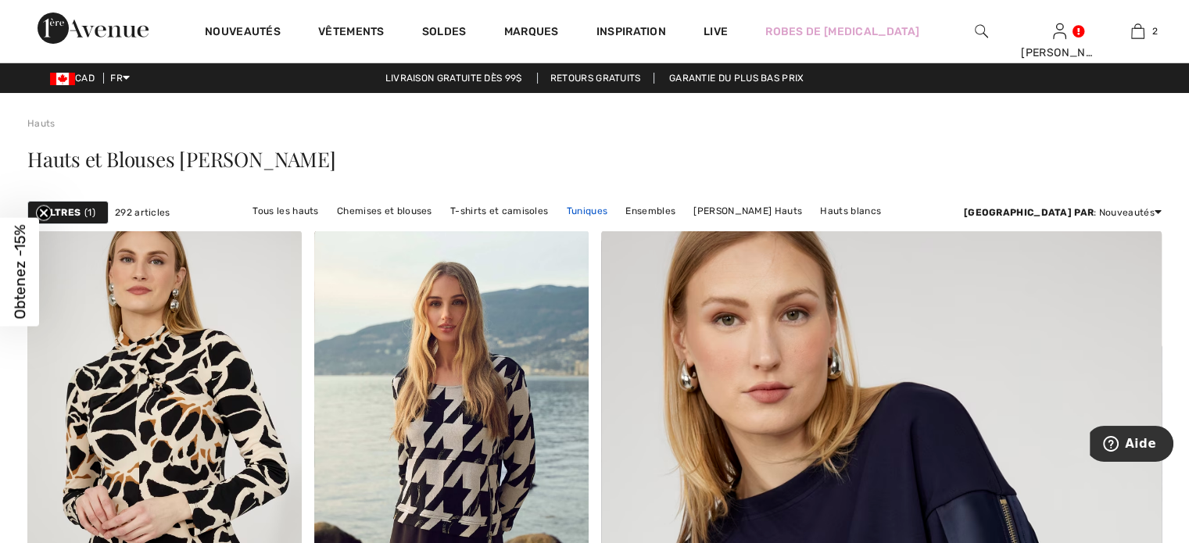
click at [559, 205] on link "Tuniques" at bounding box center [587, 211] width 56 height 20
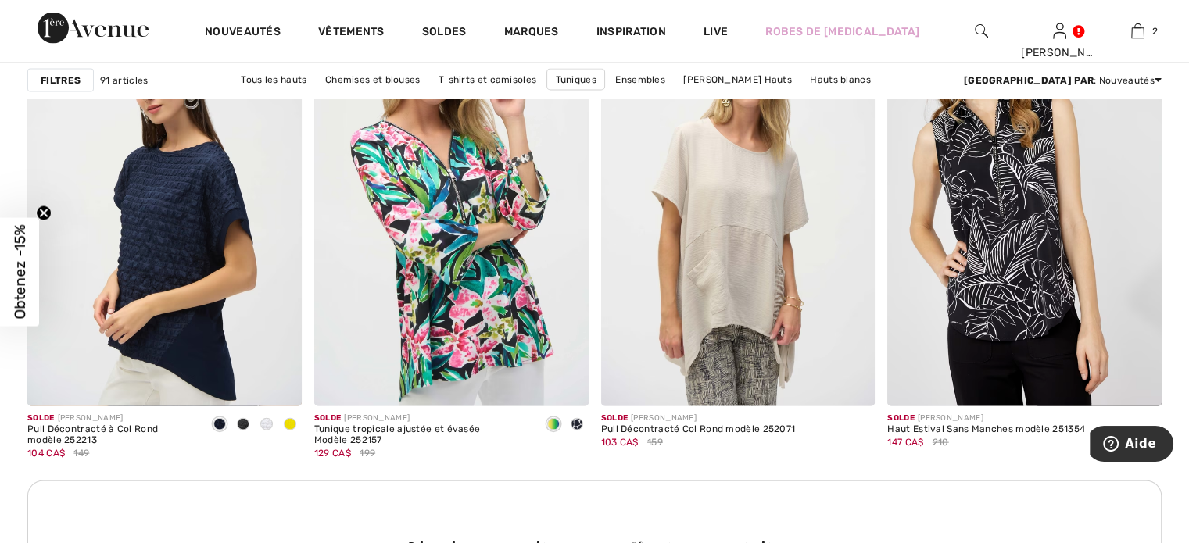
scroll to position [3408, 0]
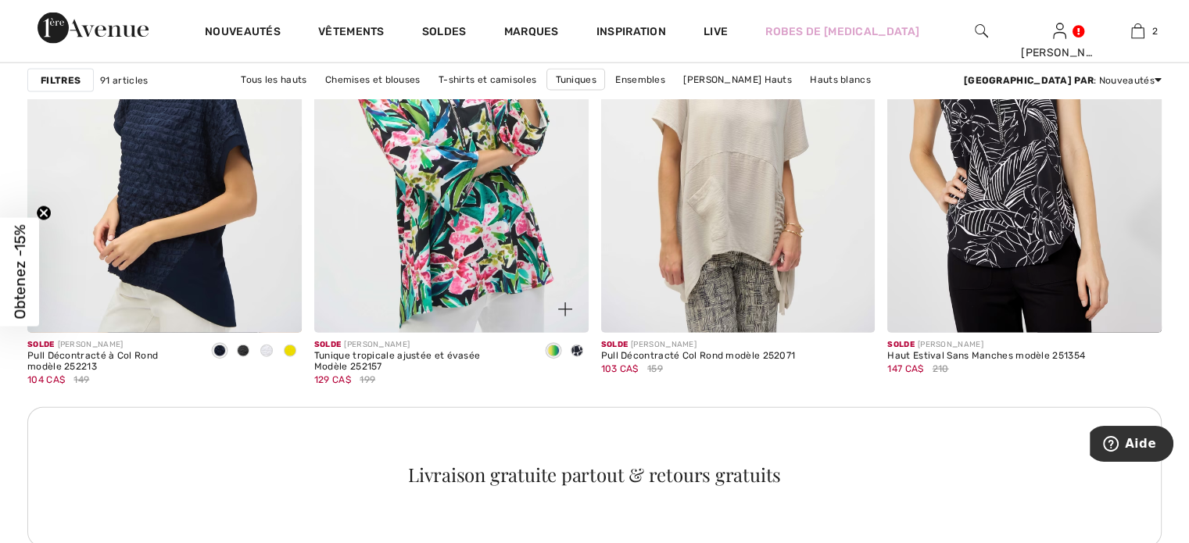
click at [578, 353] on span at bounding box center [577, 351] width 13 height 13
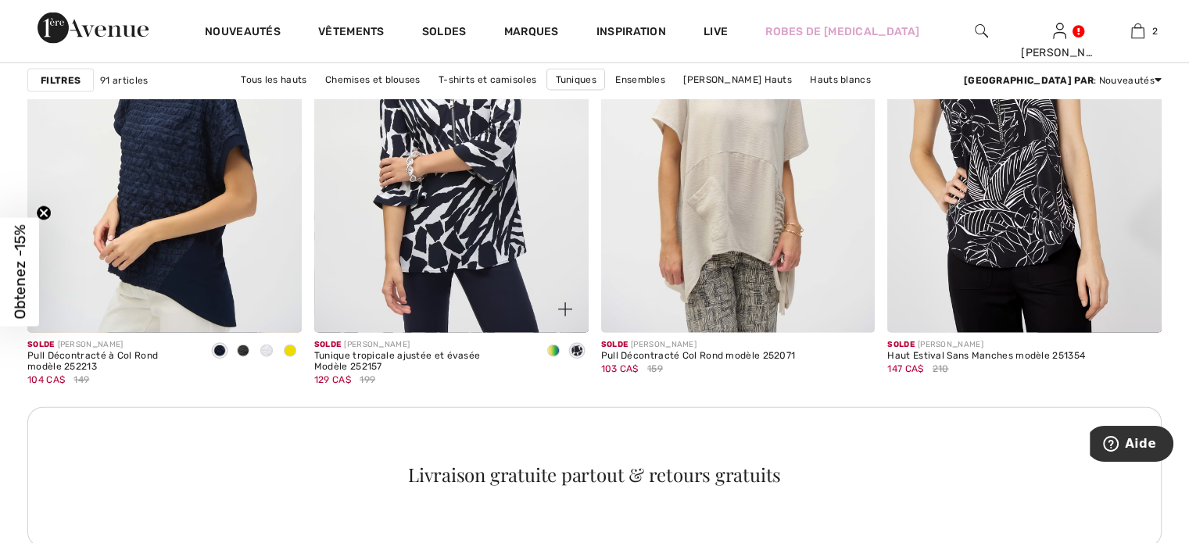
click at [551, 350] on span at bounding box center [553, 351] width 13 height 13
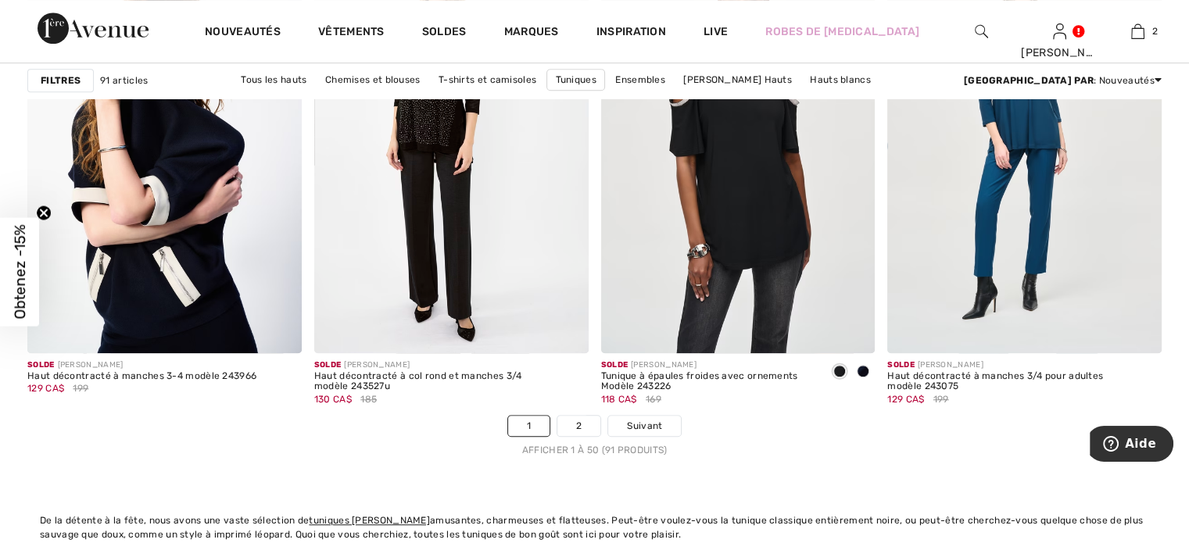
scroll to position [7192, 0]
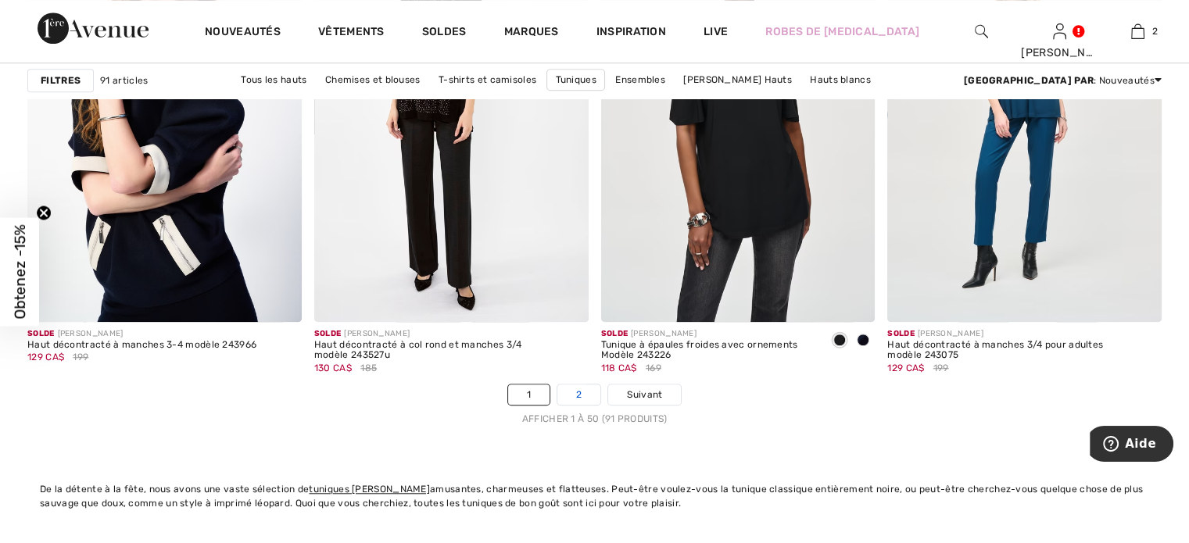
click at [586, 385] on link "2" at bounding box center [578, 395] width 43 height 20
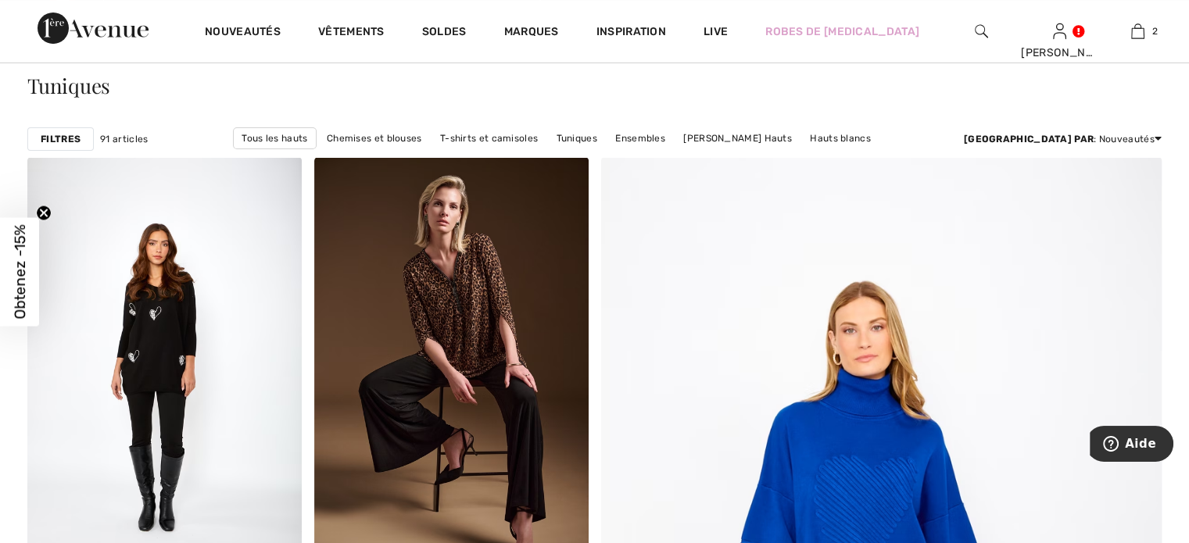
scroll to position [94, 0]
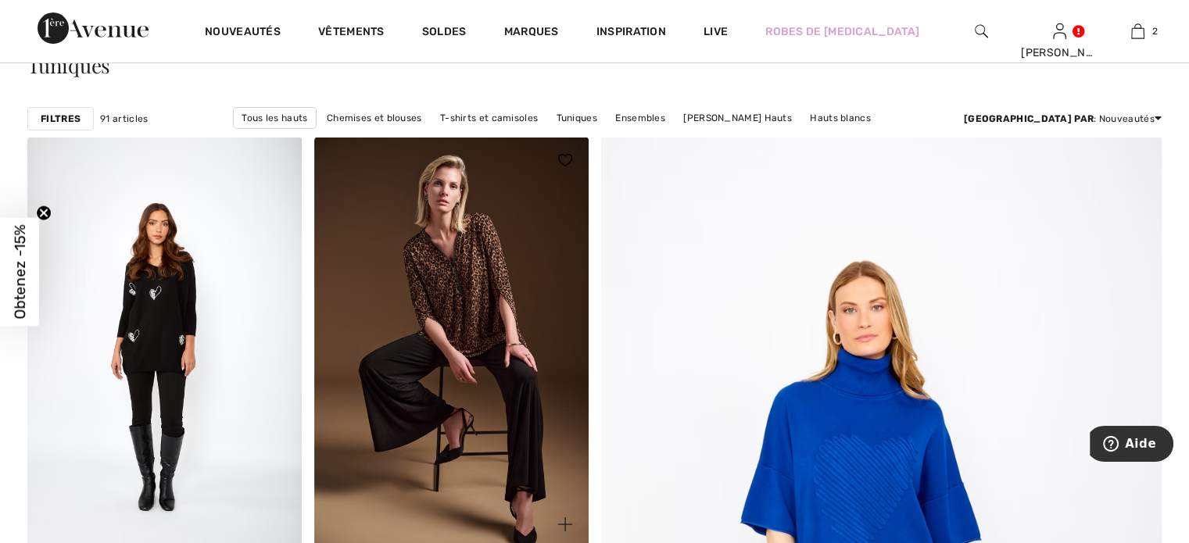
click at [477, 343] on img at bounding box center [451, 342] width 274 height 411
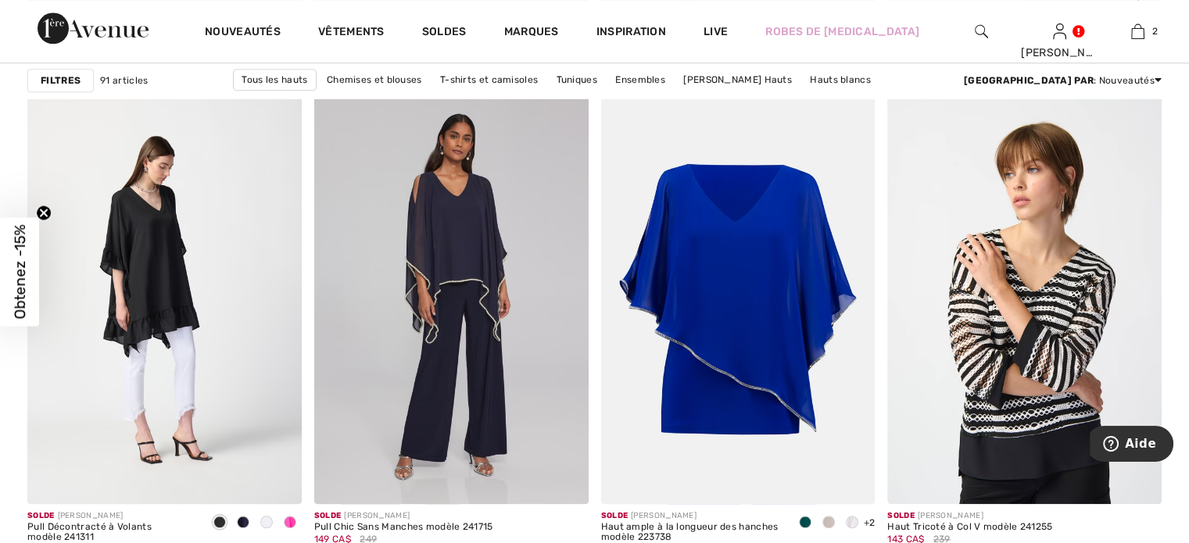
scroll to position [1720, 0]
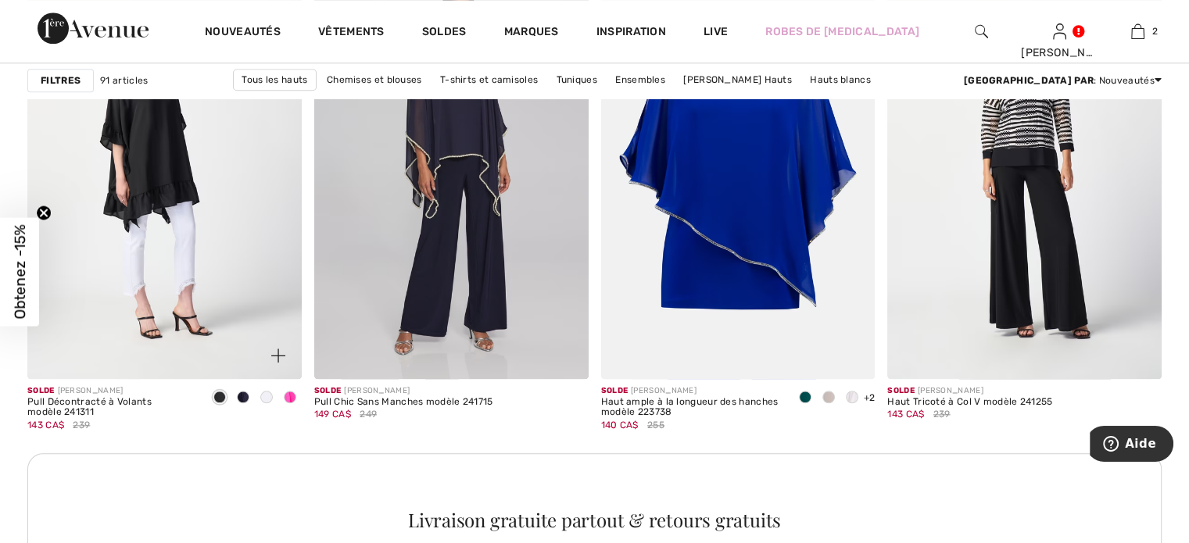
click at [292, 397] on span at bounding box center [290, 397] width 13 height 13
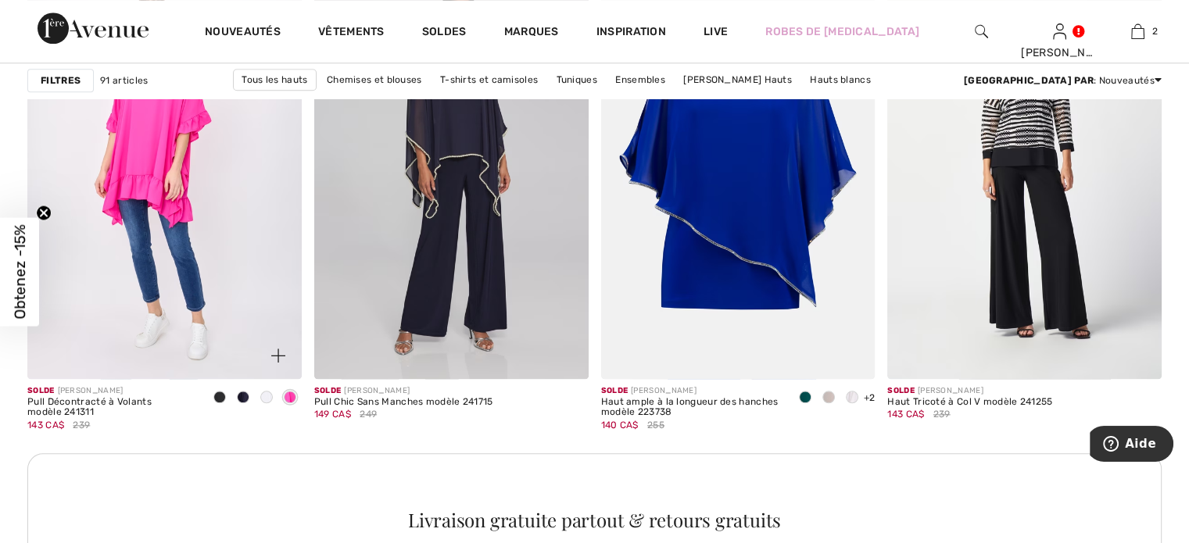
click at [260, 390] on div at bounding box center [266, 398] width 23 height 26
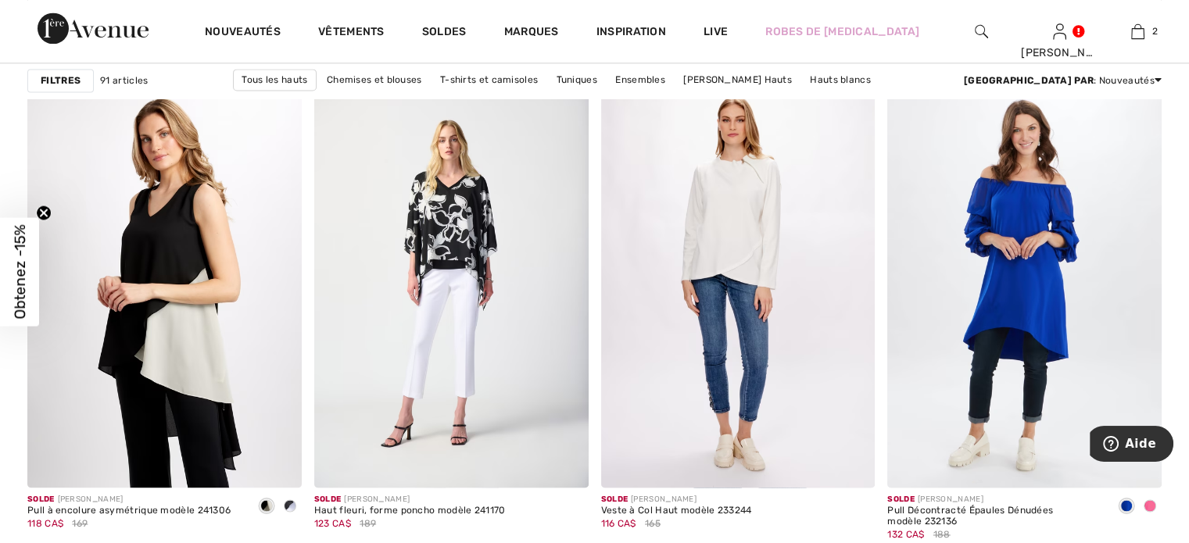
scroll to position [2314, 0]
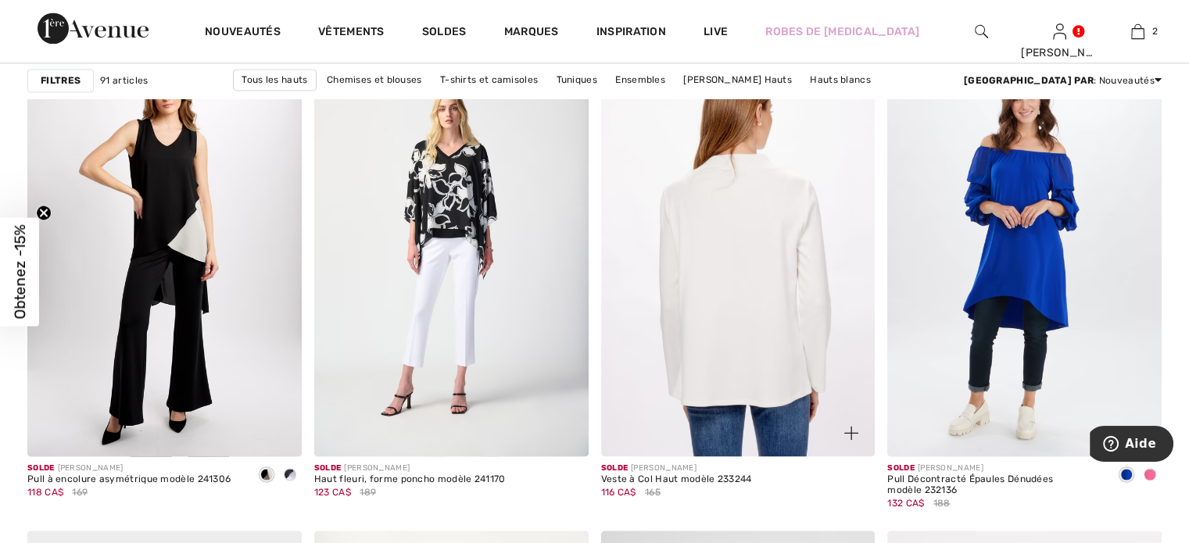
click at [747, 286] on img at bounding box center [738, 250] width 274 height 411
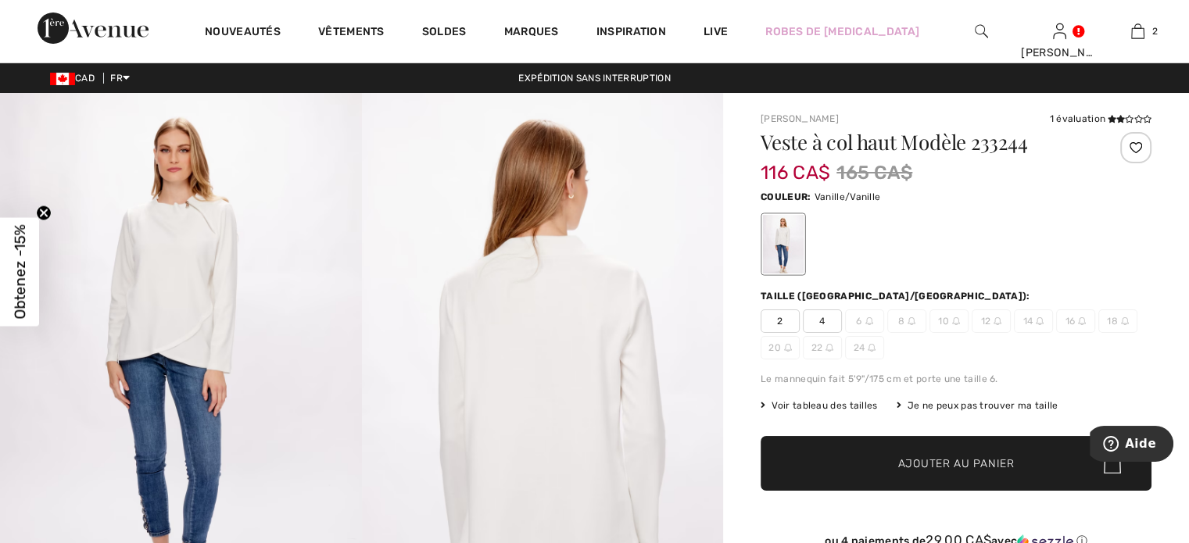
click at [210, 267] on img at bounding box center [181, 364] width 362 height 543
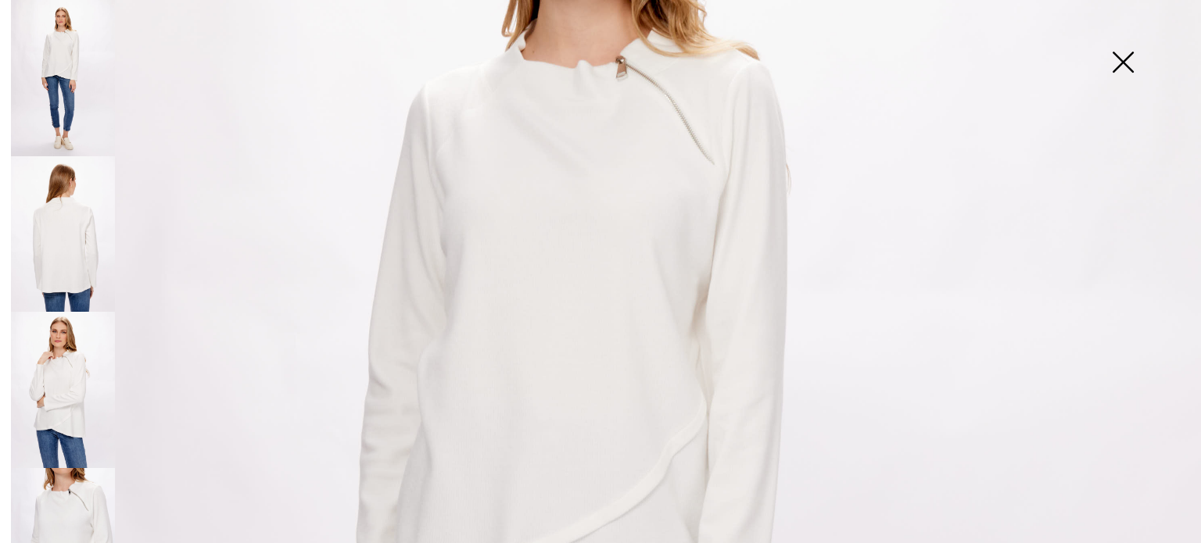
scroll to position [302, 0]
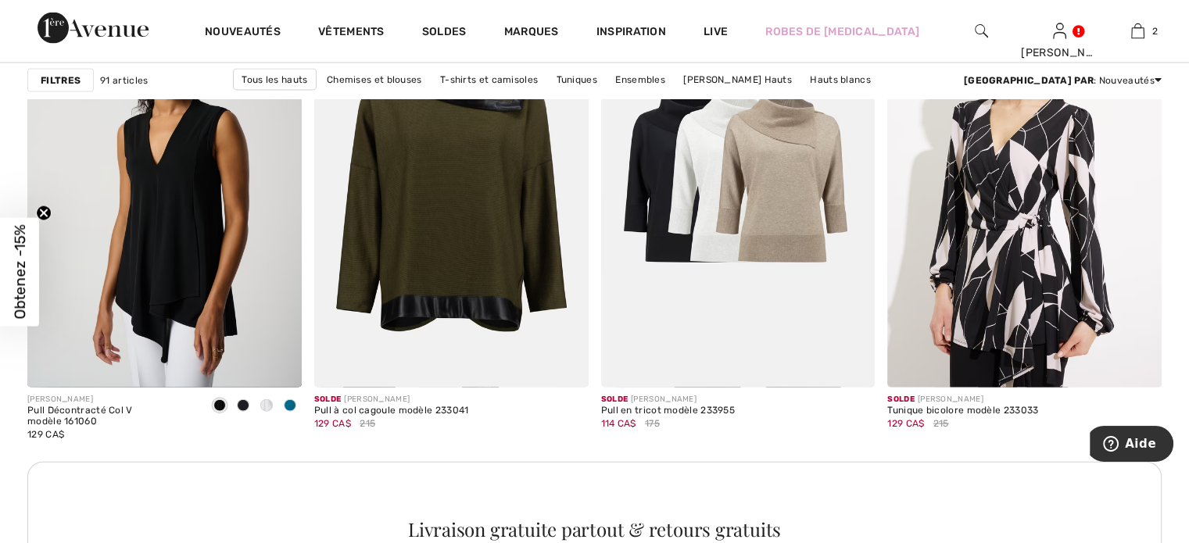
scroll to position [3377, 0]
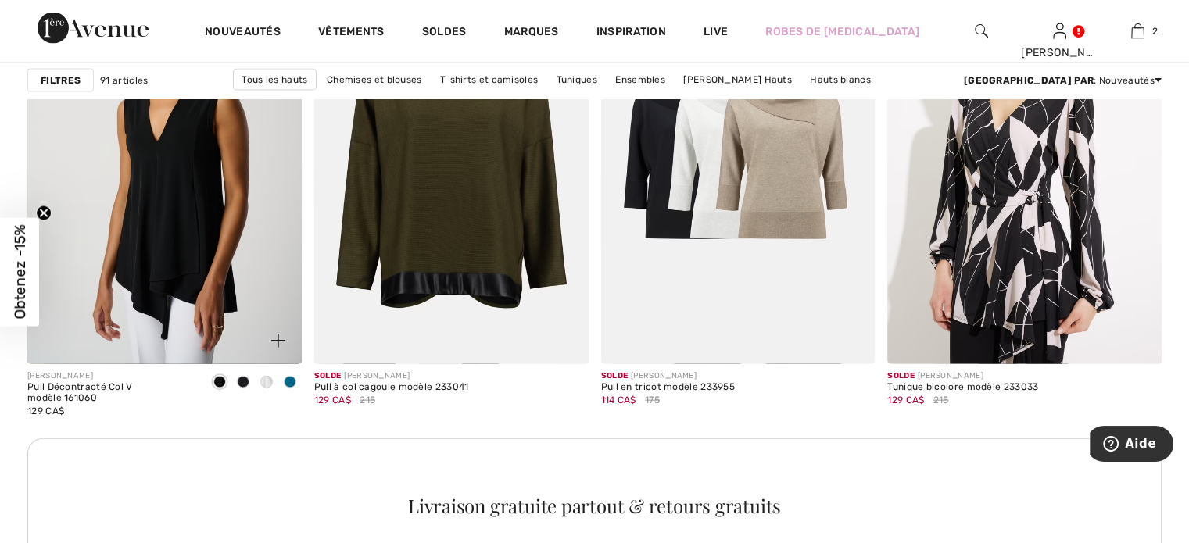
click at [244, 374] on div at bounding box center [242, 384] width 23 height 26
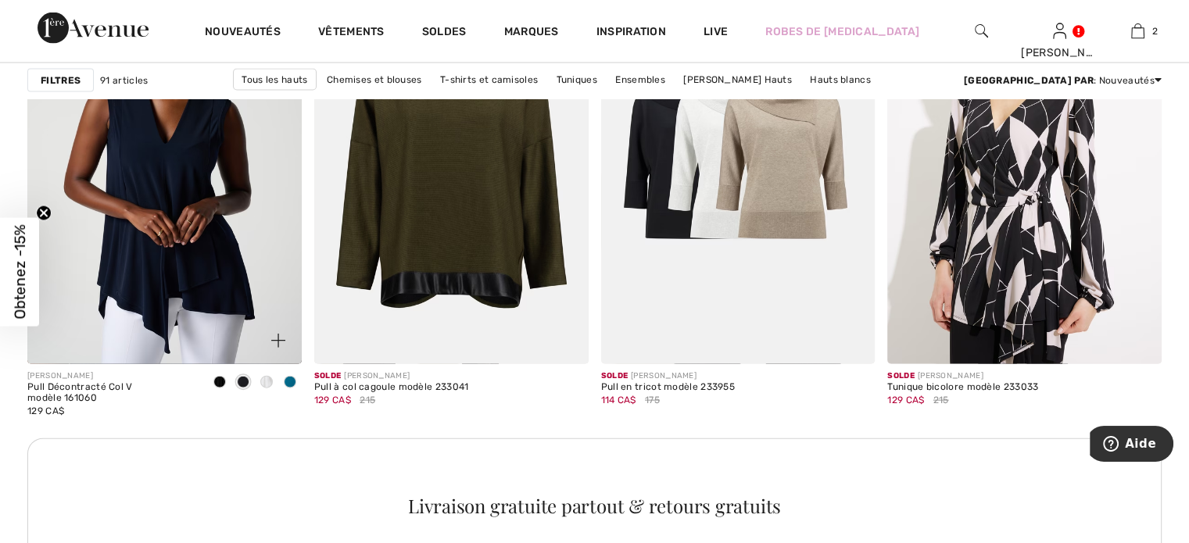
click at [274, 385] on div at bounding box center [266, 384] width 23 height 26
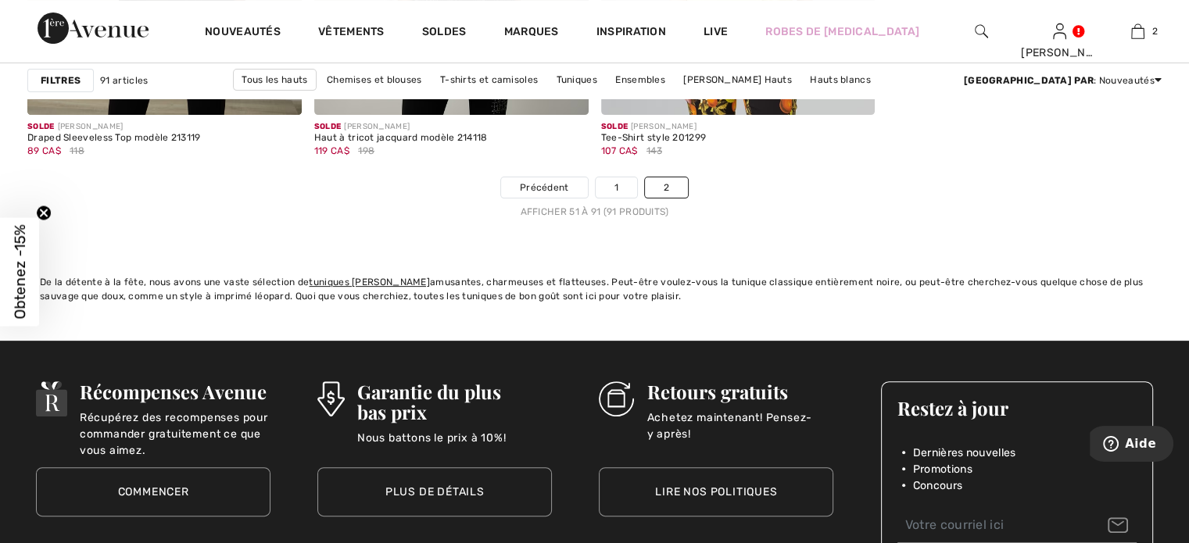
scroll to position [6463, 0]
